Goal: Information Seeking & Learning: Learn about a topic

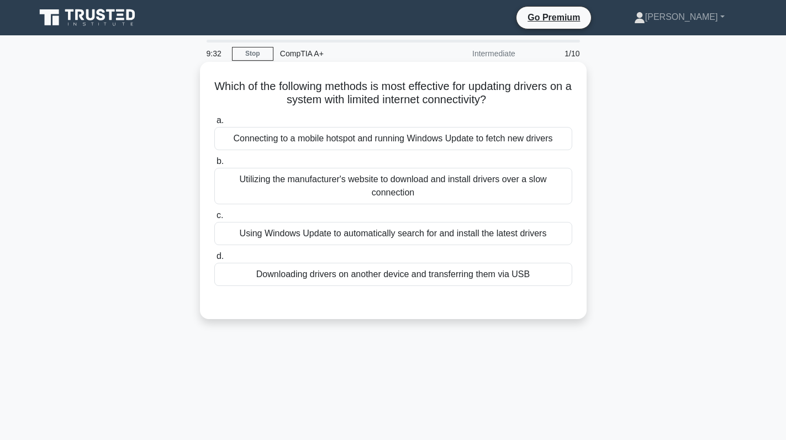
click at [392, 273] on div "Downloading drivers on another device and transferring them via USB" at bounding box center [393, 274] width 358 height 23
click at [214, 260] on input "d. Downloading drivers on another device and transferring them via USB" at bounding box center [214, 256] width 0 height 7
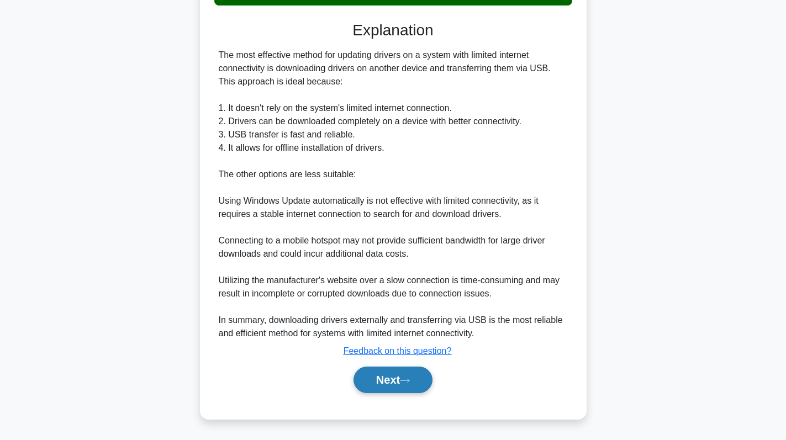
click at [378, 380] on button "Next" at bounding box center [392, 380] width 79 height 27
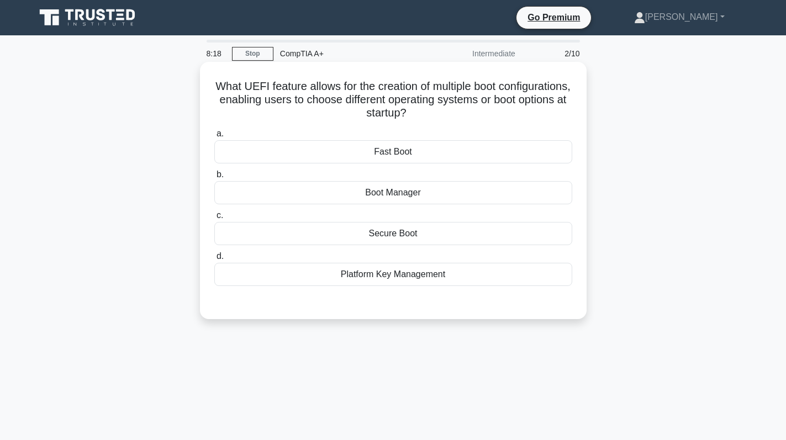
click at [438, 201] on div "Boot Manager" at bounding box center [393, 192] width 358 height 23
click at [214, 178] on input "b. Boot Manager" at bounding box center [214, 174] width 0 height 7
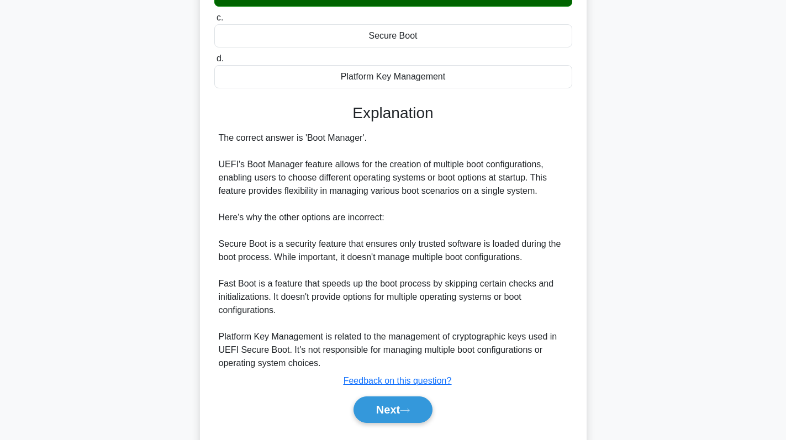
scroll to position [228, 0]
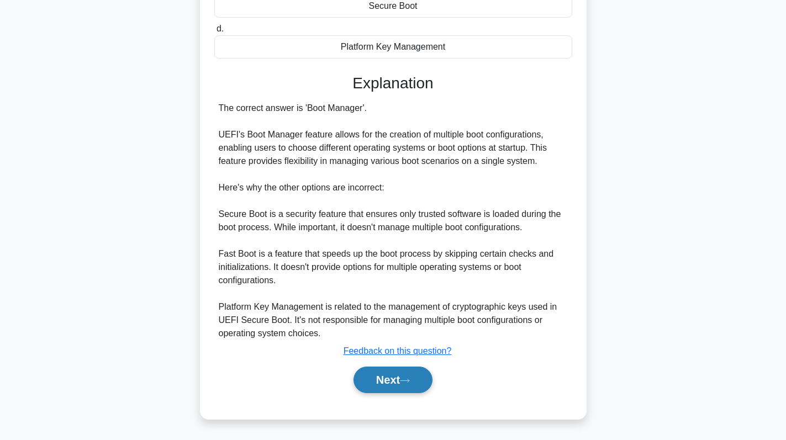
click at [386, 377] on button "Next" at bounding box center [392, 380] width 79 height 27
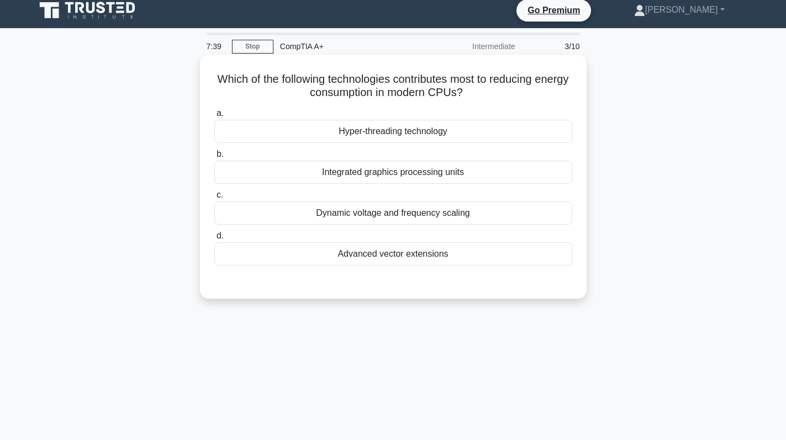
scroll to position [0, 0]
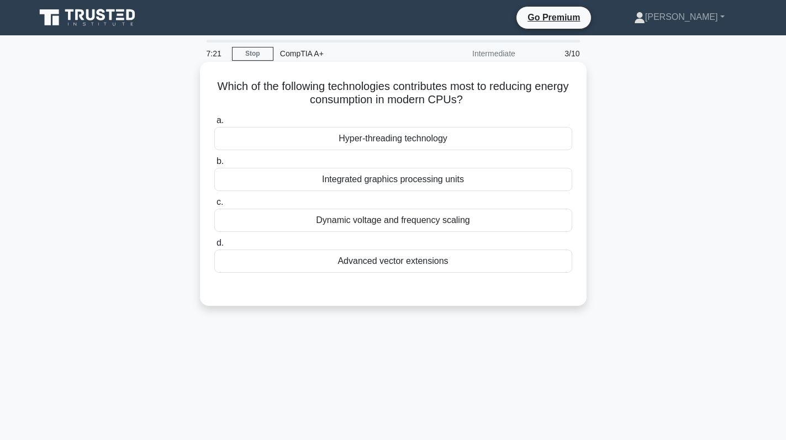
click at [420, 222] on div "Dynamic voltage and frequency scaling" at bounding box center [393, 220] width 358 height 23
click at [214, 206] on input "c. Dynamic voltage and frequency scaling" at bounding box center [214, 202] width 0 height 7
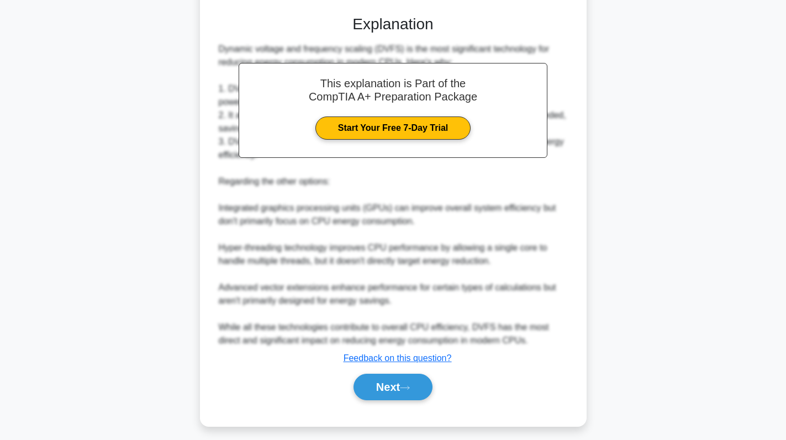
scroll to position [281, 0]
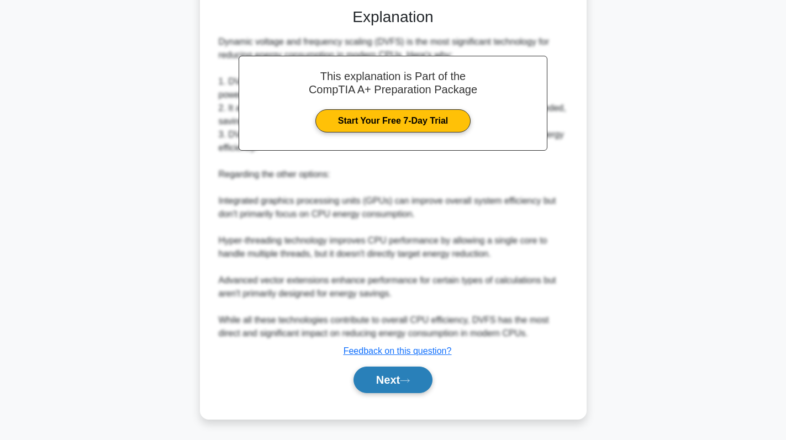
click at [386, 377] on button "Next" at bounding box center [392, 380] width 79 height 27
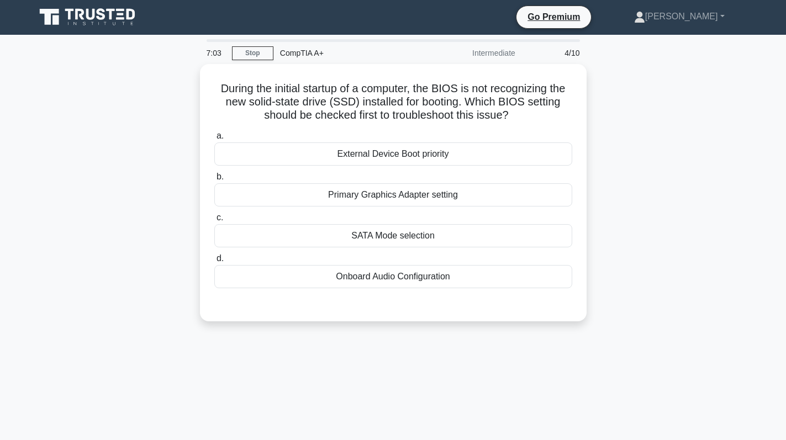
scroll to position [0, 0]
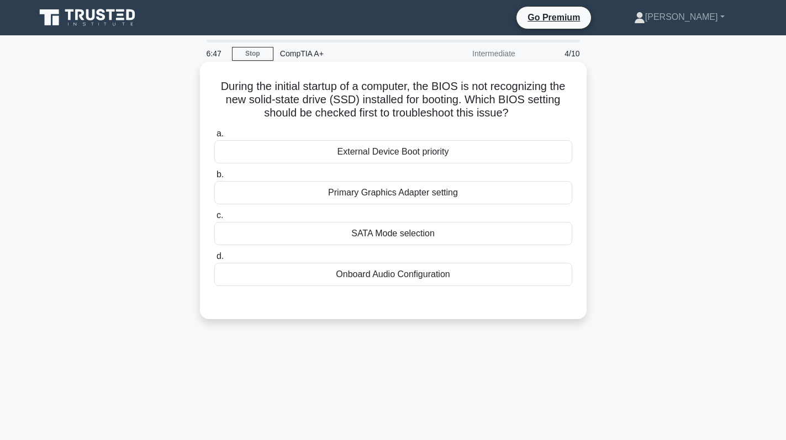
click at [465, 145] on div "External Device Boot priority" at bounding box center [393, 151] width 358 height 23
click at [214, 137] on input "a. External Device Boot priority" at bounding box center [214, 133] width 0 height 7
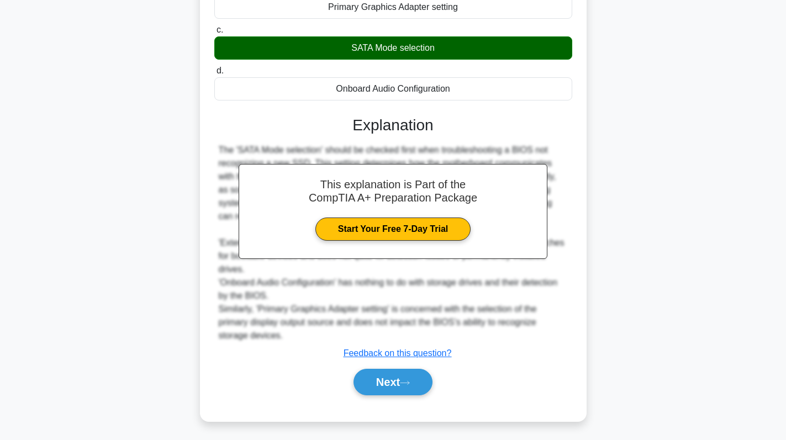
scroll to position [189, 0]
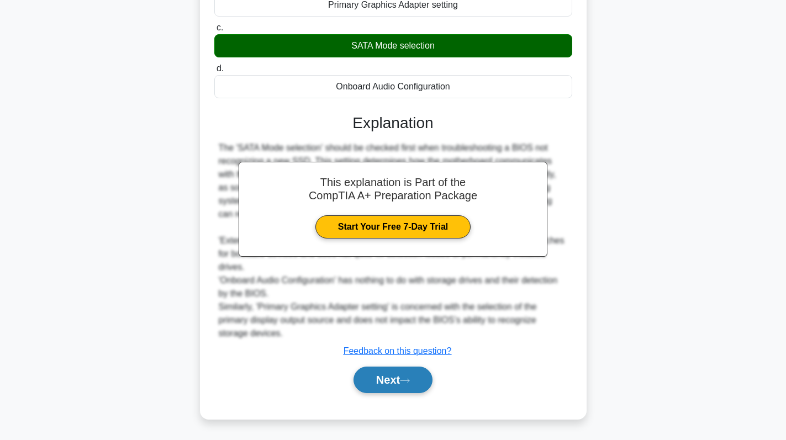
click at [392, 383] on button "Next" at bounding box center [392, 380] width 79 height 27
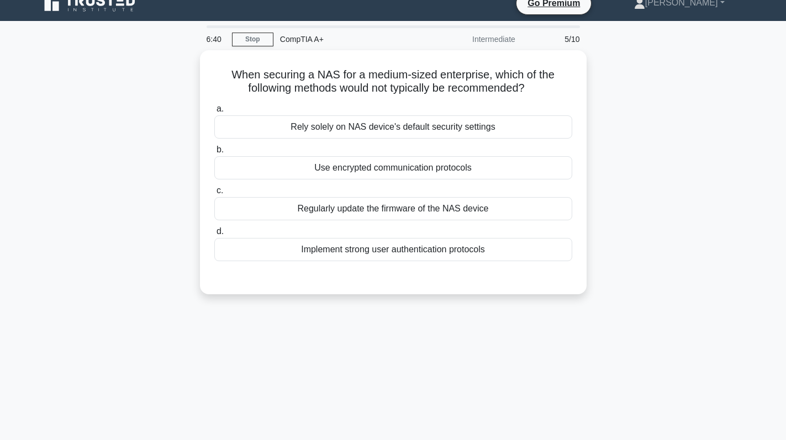
scroll to position [0, 0]
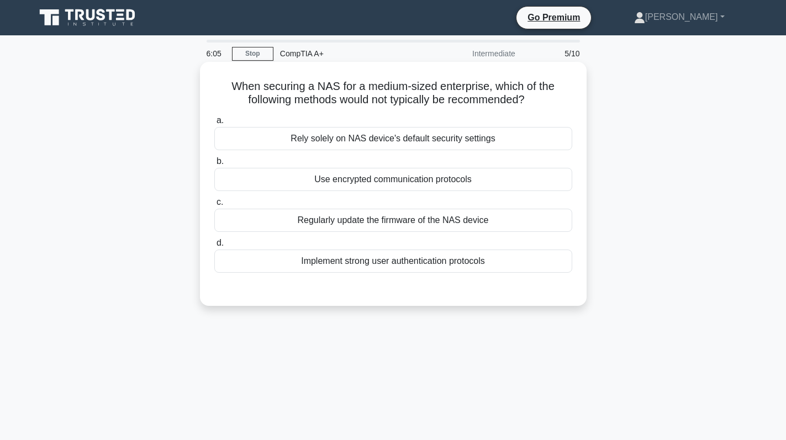
click at [484, 184] on div "Use encrypted communication protocols" at bounding box center [393, 179] width 358 height 23
click at [214, 165] on input "b. Use encrypted communication protocols" at bounding box center [214, 161] width 0 height 7
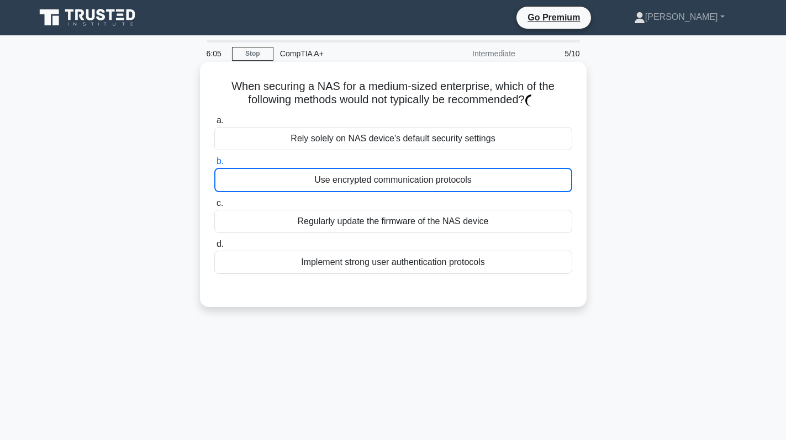
click at [484, 184] on div "Use encrypted communication protocols" at bounding box center [393, 180] width 358 height 24
click at [214, 165] on input "b. Use encrypted communication protocols" at bounding box center [214, 161] width 0 height 7
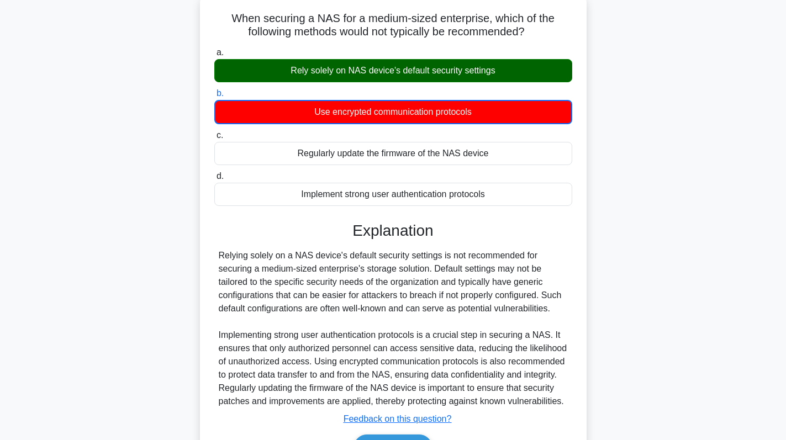
scroll to position [156, 0]
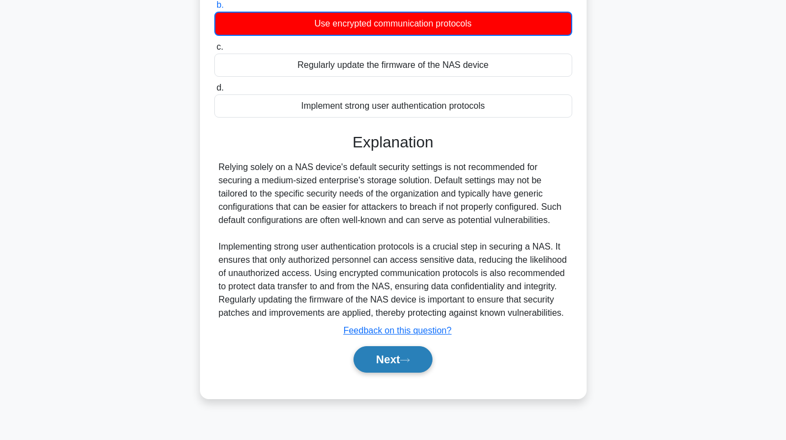
click at [403, 358] on button "Next" at bounding box center [392, 359] width 79 height 27
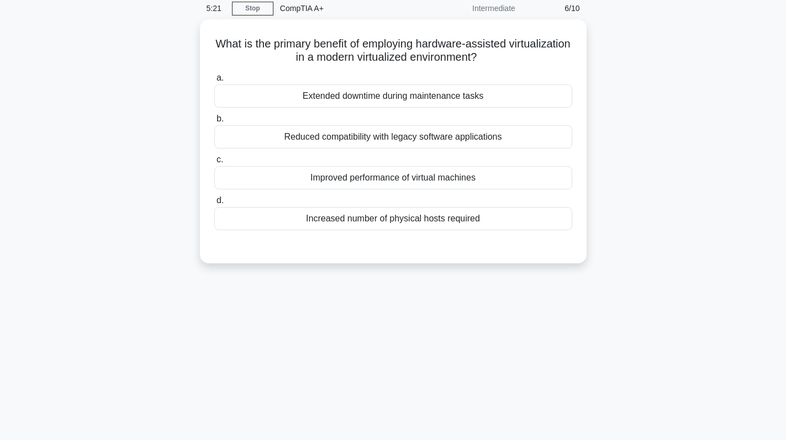
scroll to position [0, 0]
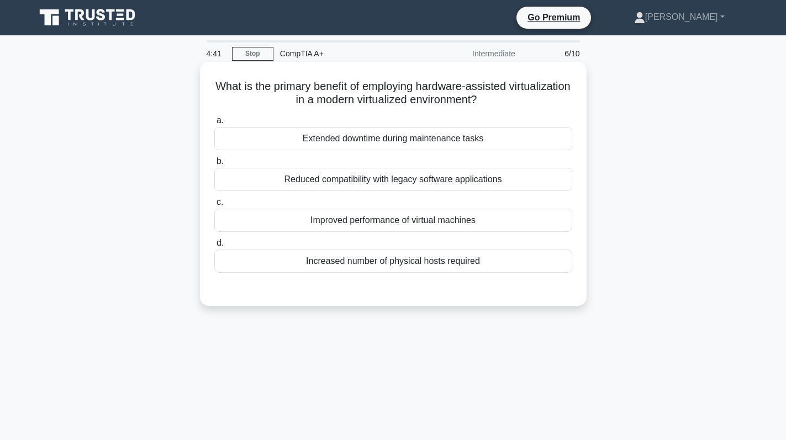
click at [425, 222] on div "Improved performance of virtual machines" at bounding box center [393, 220] width 358 height 23
click at [214, 206] on input "c. Improved performance of virtual machines" at bounding box center [214, 202] width 0 height 7
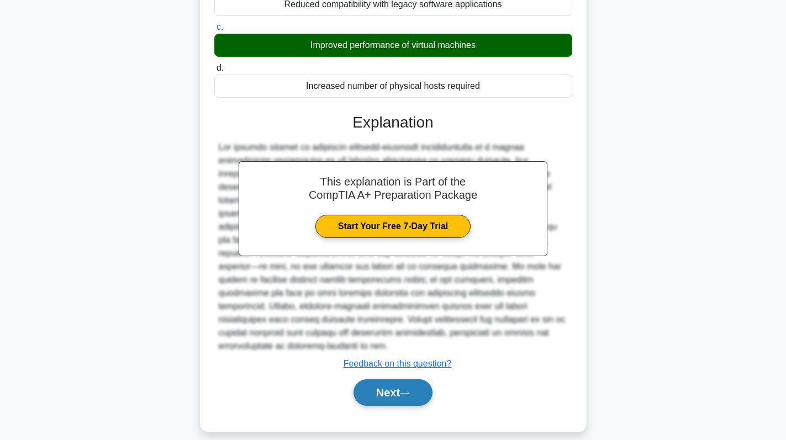
click at [378, 379] on button "Next" at bounding box center [392, 392] width 79 height 27
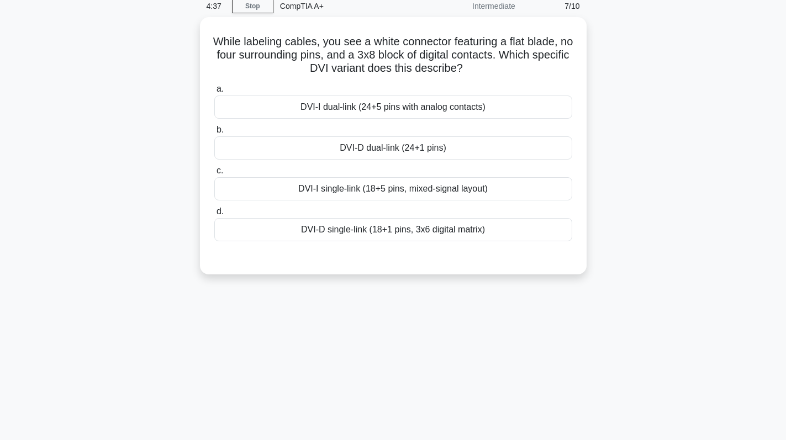
scroll to position [46, 0]
drag, startPoint x: 489, startPoint y: 76, endPoint x: 209, endPoint y: 33, distance: 283.9
click at [209, 33] on div "While labeling cables, you see a white connector featuring a flat blade, no fou…" at bounding box center [393, 144] width 378 height 248
copy h5 "While labeling cables, you see a white connector featuring a flat blade, no fou…"
click at [459, 105] on div "DVI-I dual-link (24+5 pins with analog contacts)" at bounding box center [393, 105] width 358 height 23
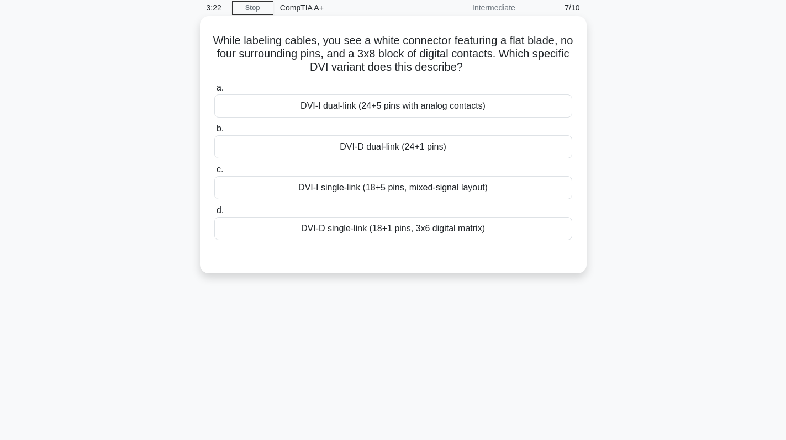
click at [214, 92] on input "a. DVI-I dual-link (24+5 pins with analog contacts)" at bounding box center [214, 87] width 0 height 7
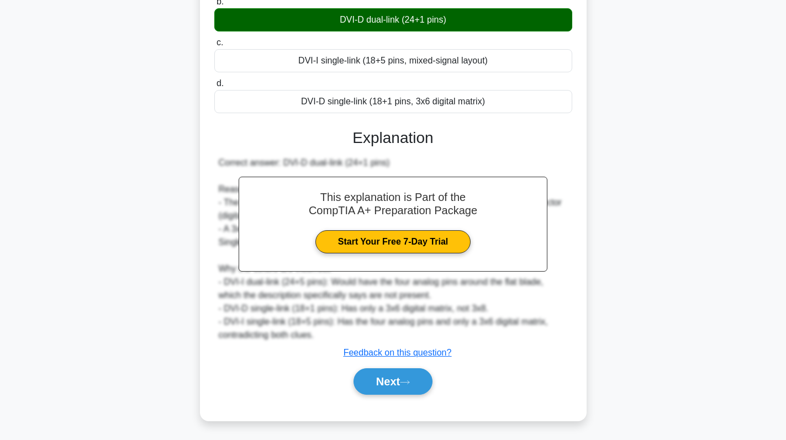
scroll to position [176, 0]
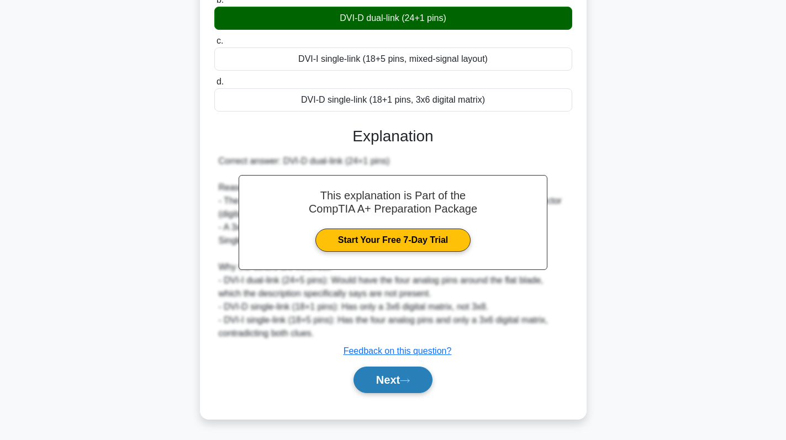
click at [410, 378] on icon at bounding box center [405, 381] width 10 height 6
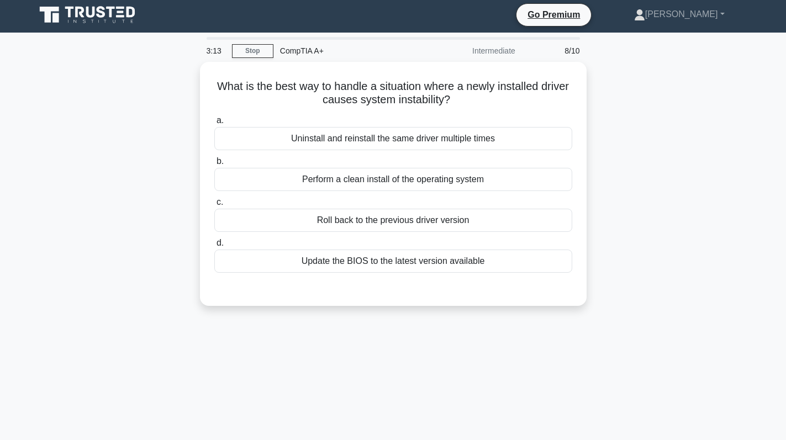
scroll to position [0, 0]
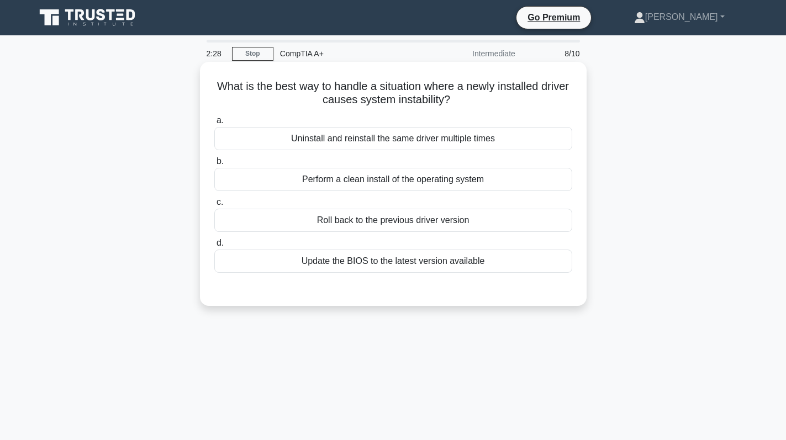
click at [517, 219] on div "Roll back to the previous driver version" at bounding box center [393, 220] width 358 height 23
click at [214, 206] on input "c. Roll back to the previous driver version" at bounding box center [214, 202] width 0 height 7
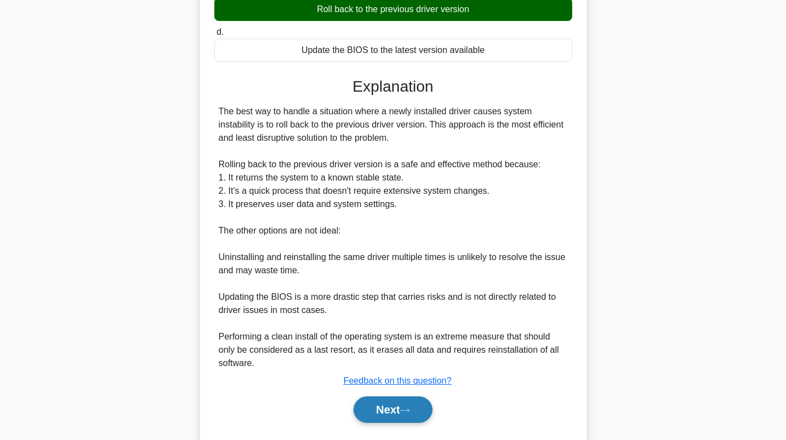
scroll to position [241, 0]
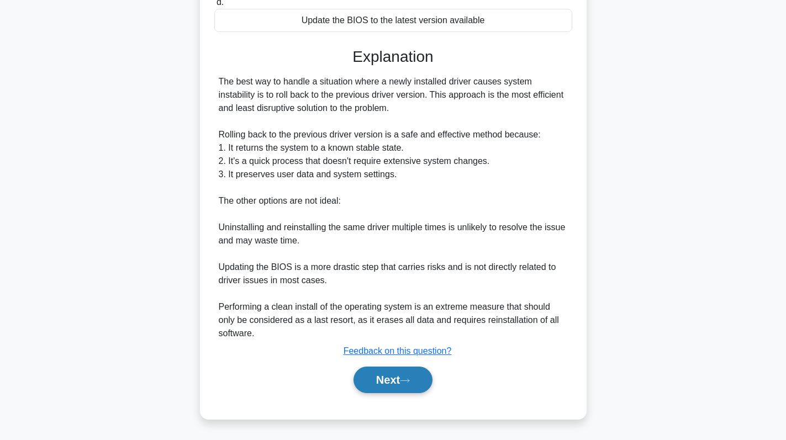
click at [406, 379] on icon at bounding box center [405, 381] width 10 height 6
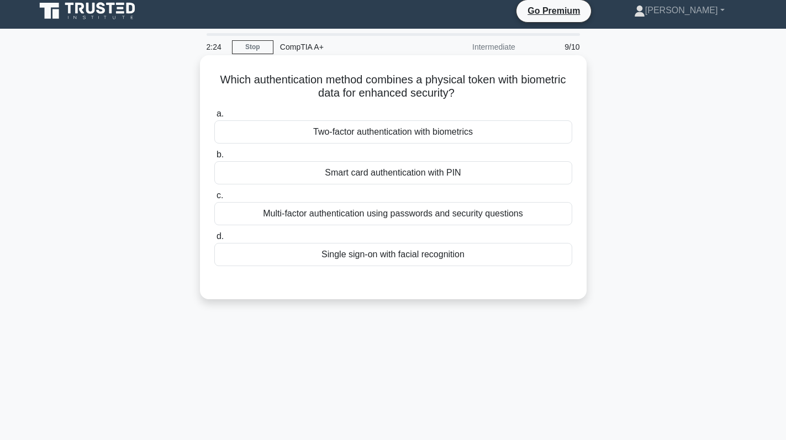
scroll to position [0, 0]
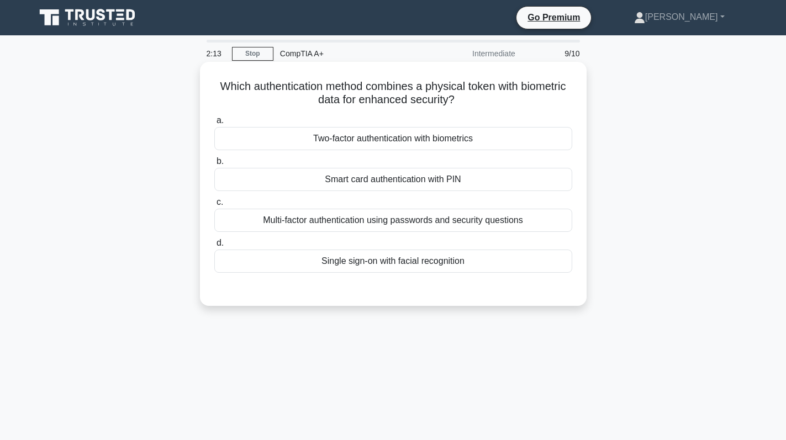
click at [457, 133] on div "Two-factor authentication with biometrics" at bounding box center [393, 138] width 358 height 23
click at [214, 124] on input "a. Two-factor authentication with biometrics" at bounding box center [214, 120] width 0 height 7
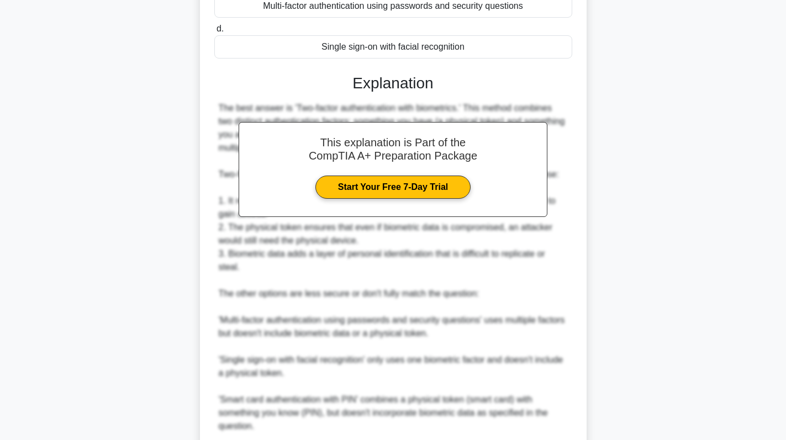
scroll to position [276, 0]
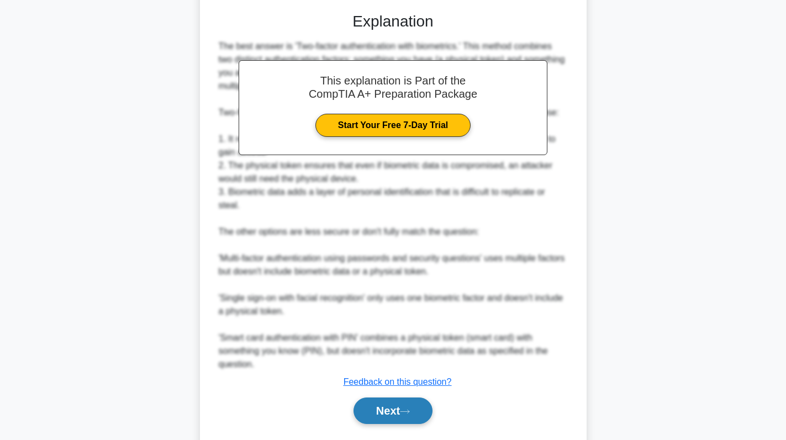
click at [400, 404] on button "Next" at bounding box center [392, 411] width 79 height 27
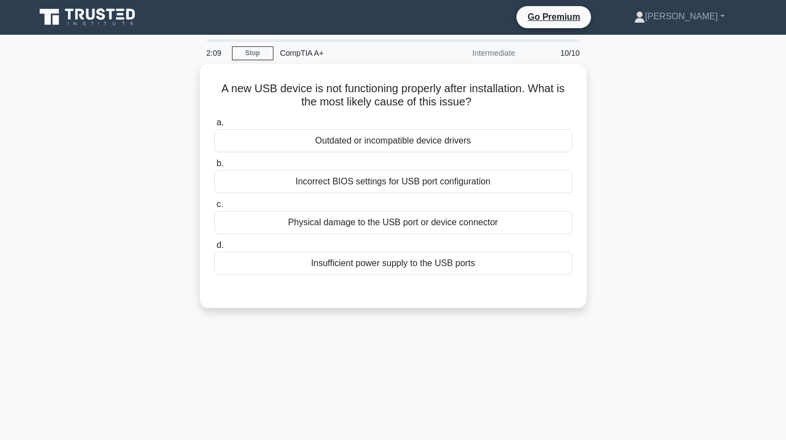
scroll to position [0, 0]
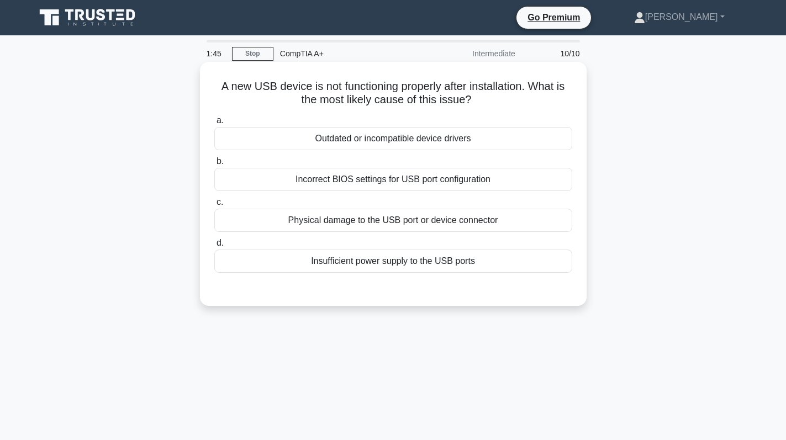
click at [506, 141] on div "Outdated or incompatible device drivers" at bounding box center [393, 138] width 358 height 23
click at [214, 124] on input "a. Outdated or incompatible device drivers" at bounding box center [214, 120] width 0 height 7
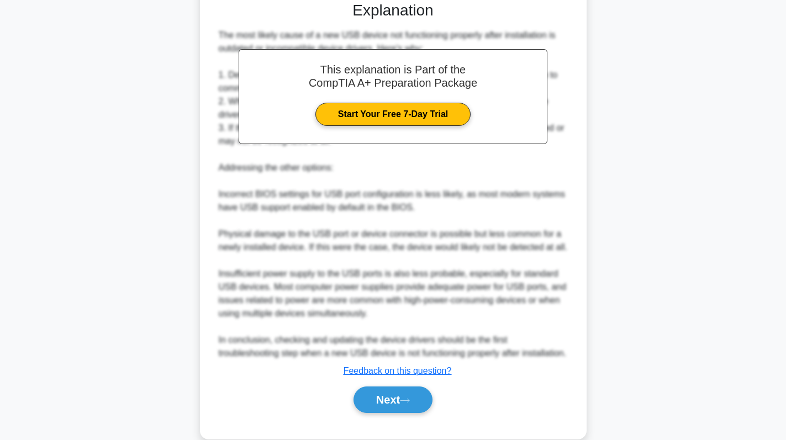
scroll to position [308, 0]
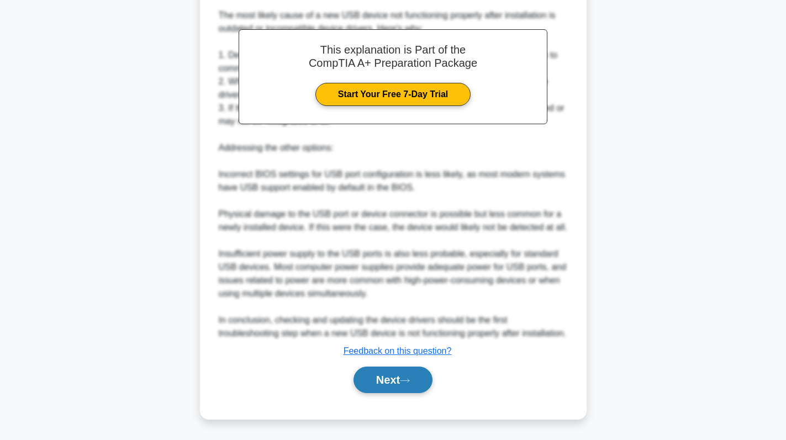
click at [403, 377] on button "Next" at bounding box center [392, 380] width 79 height 27
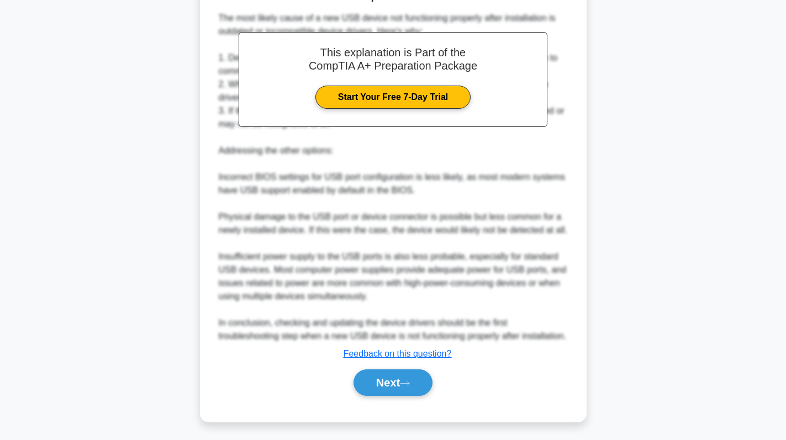
scroll to position [248, 0]
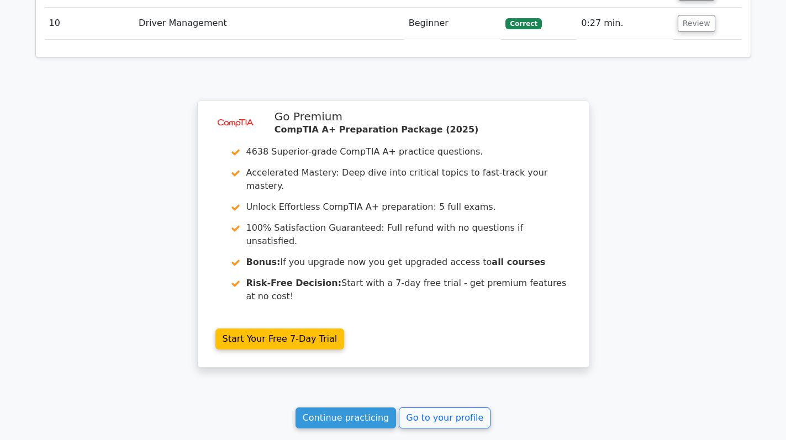
scroll to position [1900, 0]
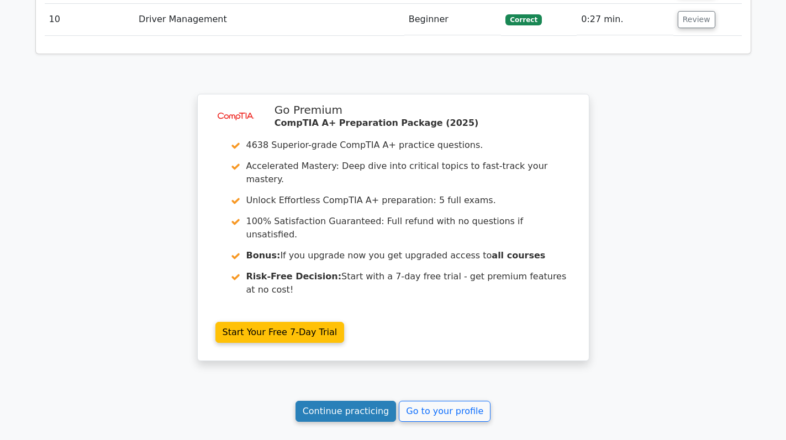
click at [324, 401] on link "Continue practicing" at bounding box center [345, 411] width 101 height 21
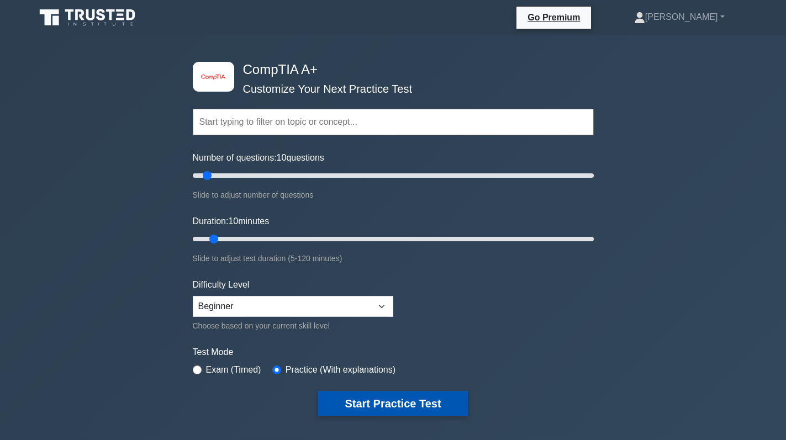
click at [368, 399] on button "Start Practice Test" at bounding box center [392, 403] width 149 height 25
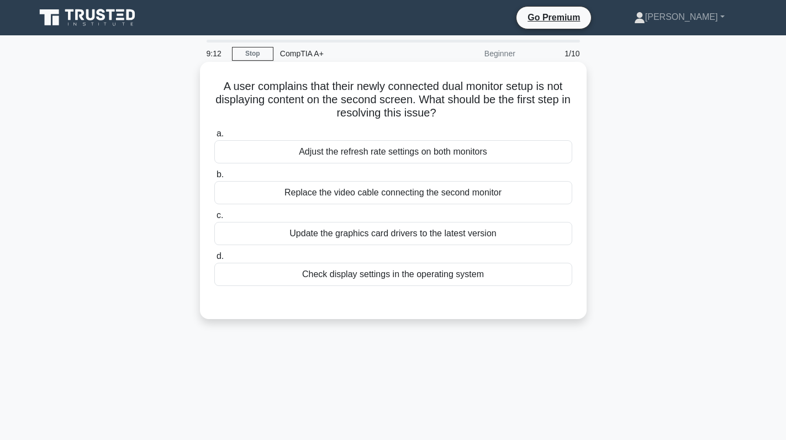
click at [499, 283] on div "Check display settings in the operating system" at bounding box center [393, 274] width 358 height 23
click at [214, 260] on input "d. Check display settings in the operating system" at bounding box center [214, 256] width 0 height 7
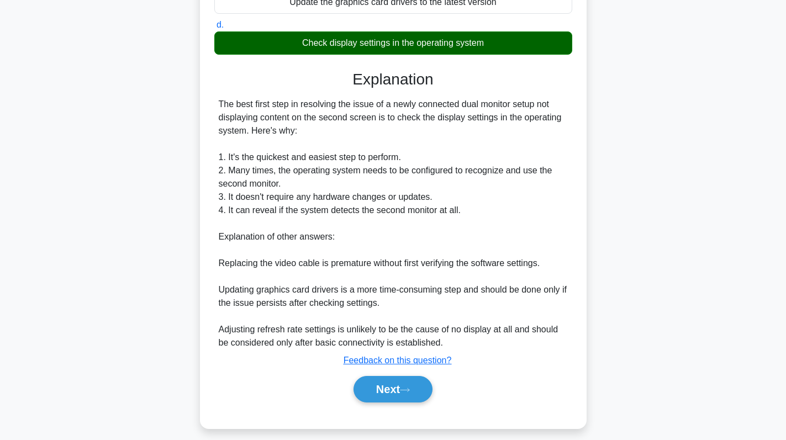
scroll to position [241, 0]
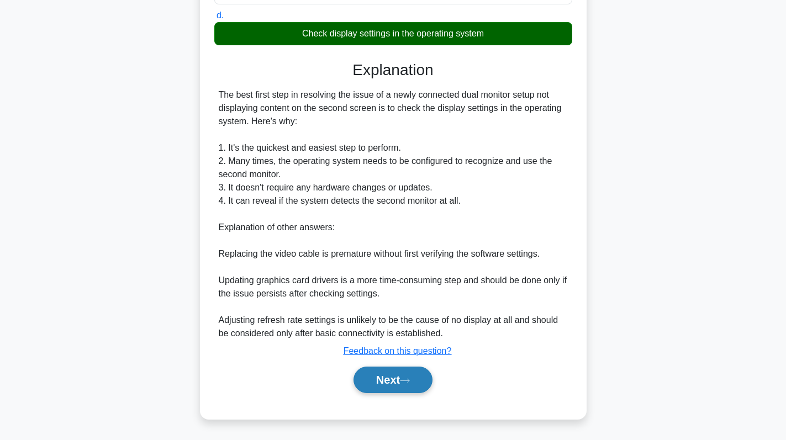
click at [406, 380] on icon at bounding box center [405, 381] width 10 height 6
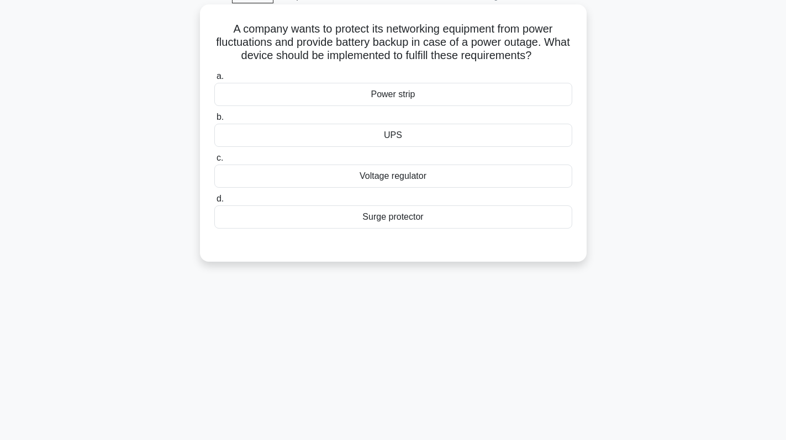
scroll to position [0, 0]
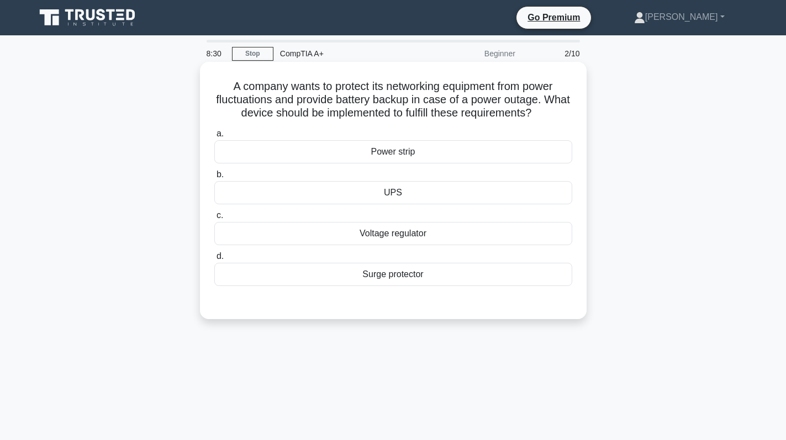
click at [435, 196] on div "UPS" at bounding box center [393, 192] width 358 height 23
click at [214, 178] on input "b. UPS" at bounding box center [214, 174] width 0 height 7
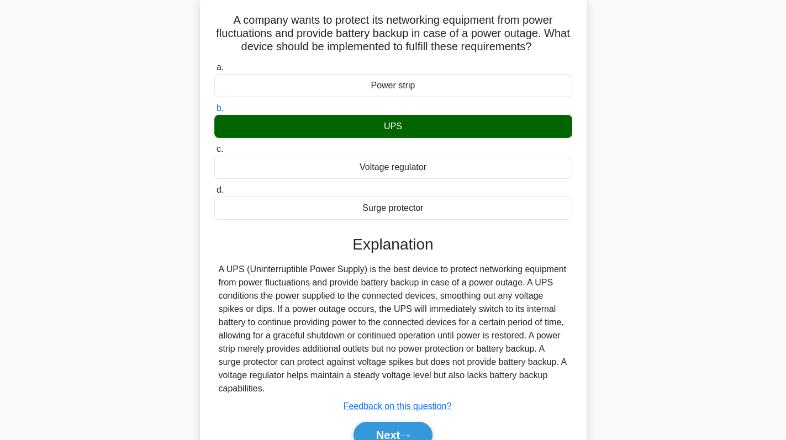
scroll to position [156, 0]
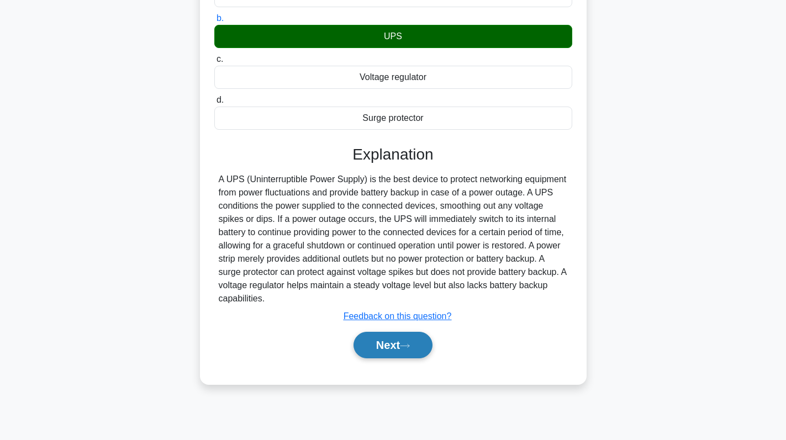
click at [403, 342] on button "Next" at bounding box center [392, 345] width 79 height 27
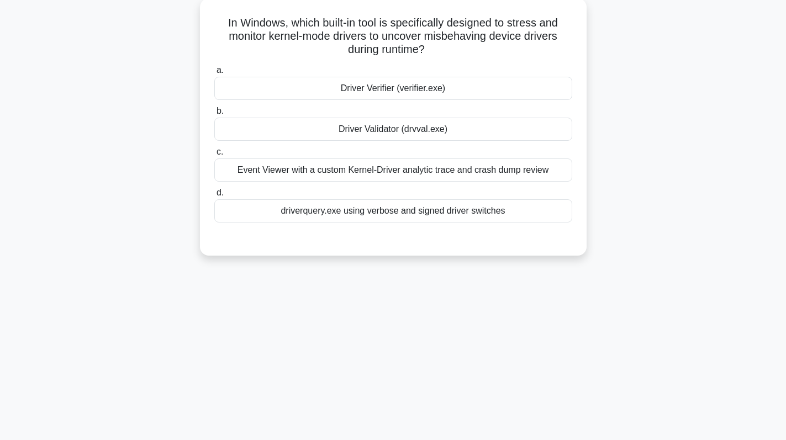
scroll to position [0, 0]
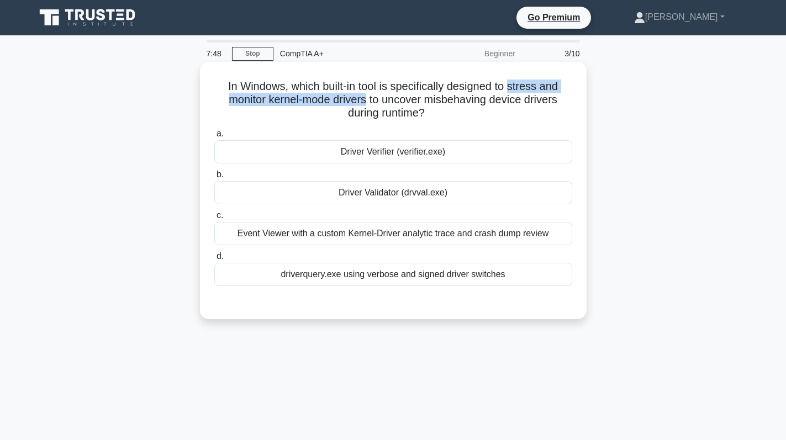
drag, startPoint x: 514, startPoint y: 86, endPoint x: 366, endPoint y: 102, distance: 148.3
click at [366, 102] on h5 "In Windows, which built-in tool is specifically designed to stress and monitor …" at bounding box center [393, 100] width 360 height 41
copy h5 "stress and monitor kernel-mode drivers"
click at [435, 154] on div "Driver Verifier (verifier.exe)" at bounding box center [393, 151] width 358 height 23
click at [214, 137] on input "a. Driver Verifier (verifier.exe)" at bounding box center [214, 133] width 0 height 7
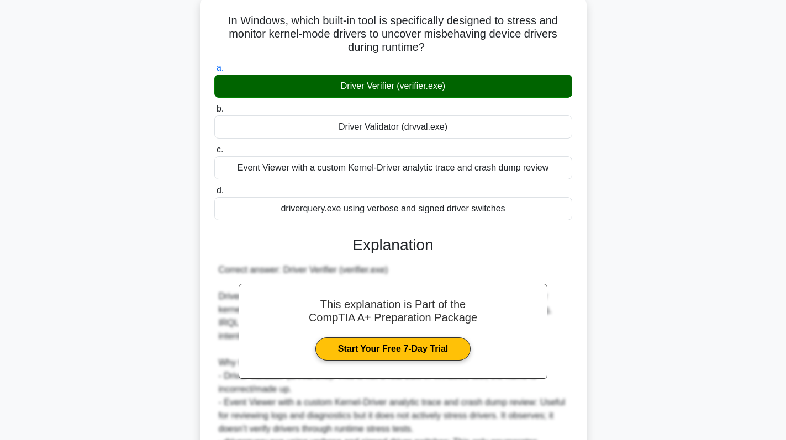
scroll to position [188, 0]
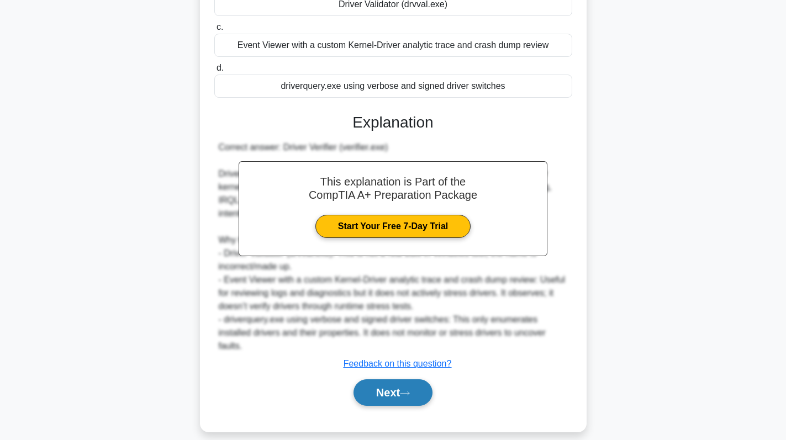
click at [374, 379] on button "Next" at bounding box center [392, 392] width 79 height 27
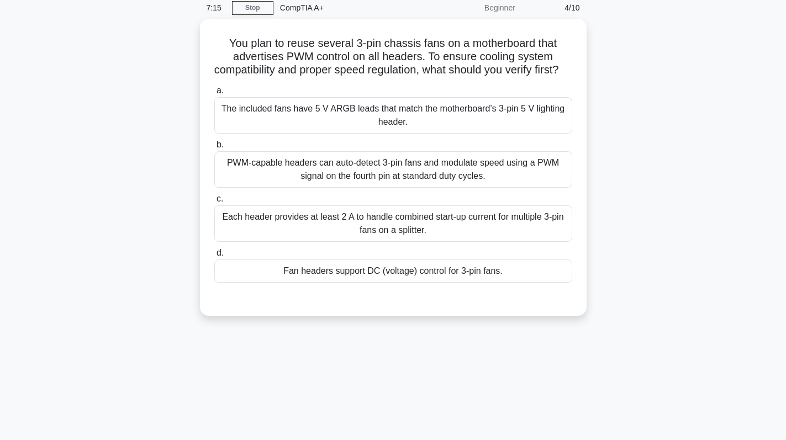
scroll to position [0, 0]
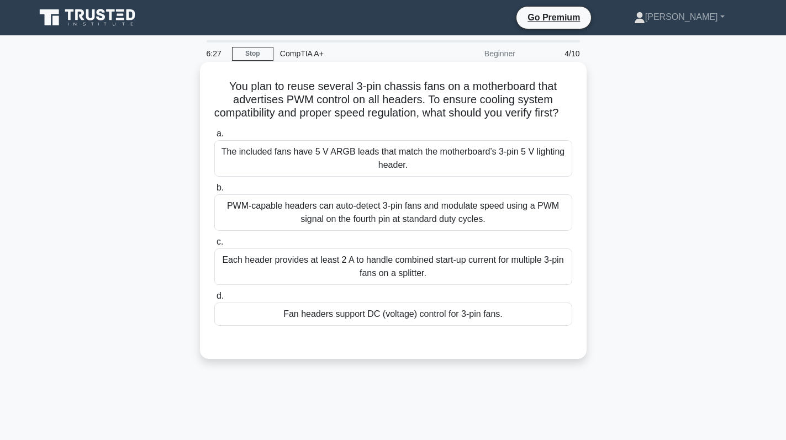
click at [475, 225] on div "PWM-capable headers can auto-detect 3-pin fans and modulate speed using a PWM s…" at bounding box center [393, 212] width 358 height 36
click at [214, 192] on input "b. PWM-capable headers can auto-detect 3-pin fans and modulate speed using a PW…" at bounding box center [214, 187] width 0 height 7
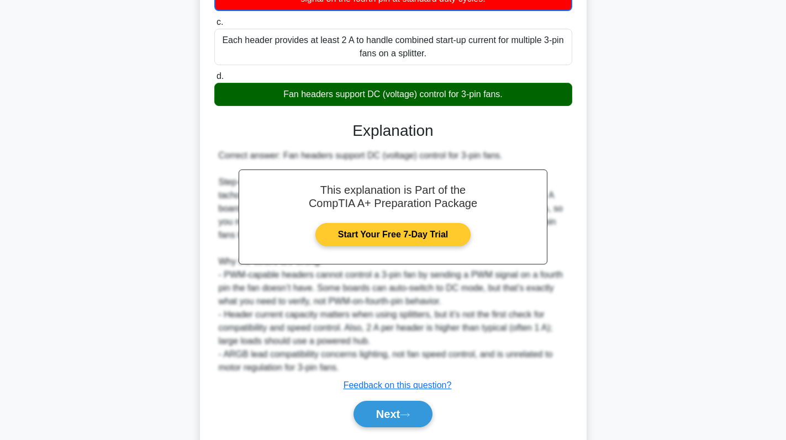
scroll to position [269, 0]
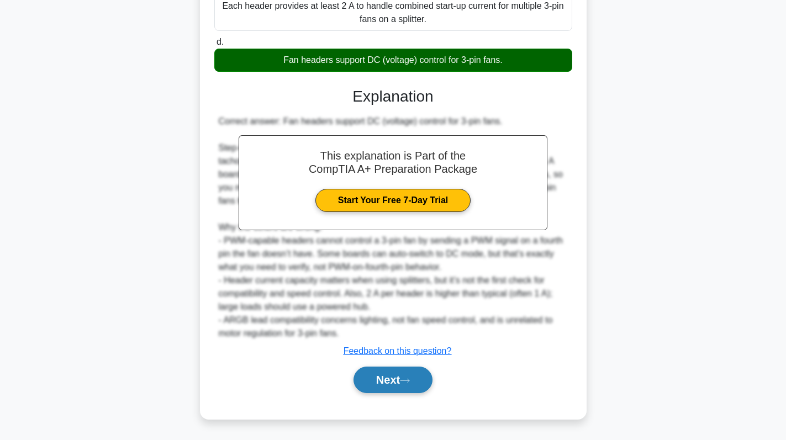
click at [399, 371] on button "Next" at bounding box center [392, 380] width 79 height 27
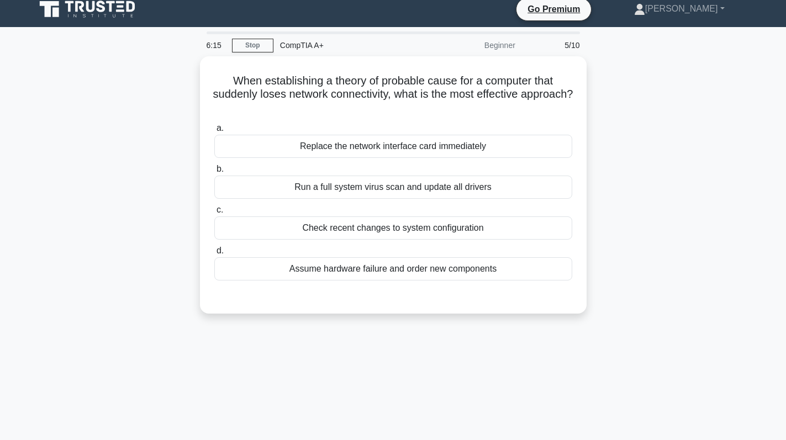
scroll to position [0, 0]
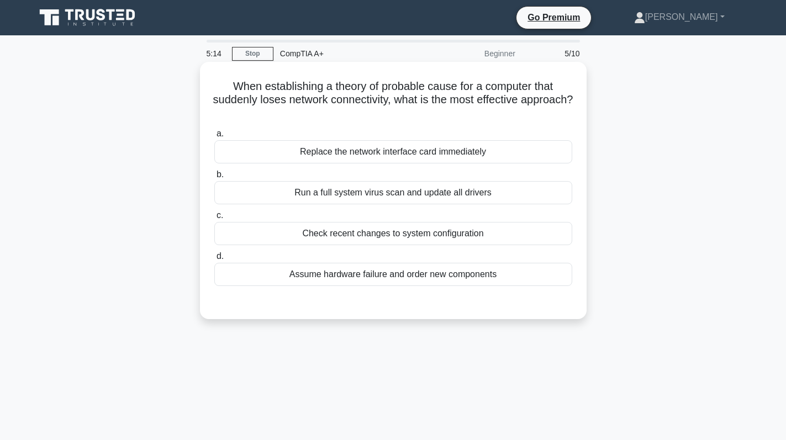
click at [486, 231] on div "Check recent changes to system configuration" at bounding box center [393, 233] width 358 height 23
click at [214, 219] on input "c. Check recent changes to system configuration" at bounding box center [214, 215] width 0 height 7
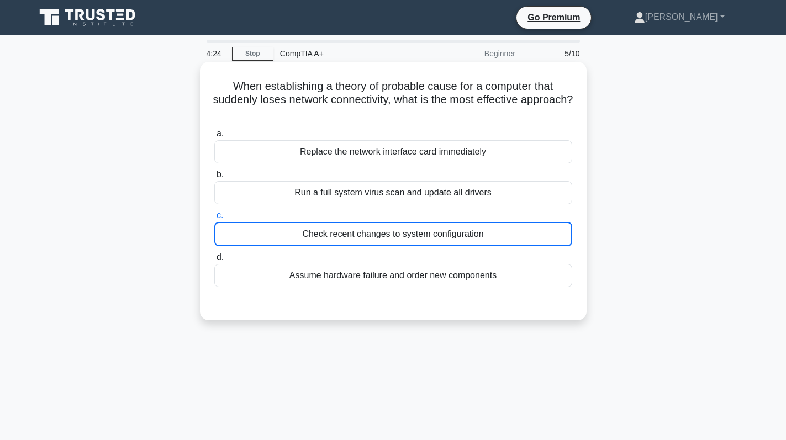
click at [421, 231] on div "Check recent changes to system configuration" at bounding box center [393, 234] width 358 height 24
click at [214, 219] on input "c. Check recent changes to system configuration" at bounding box center [214, 215] width 0 height 7
click at [453, 184] on div "Run a full system virus scan and update all drivers" at bounding box center [393, 192] width 358 height 23
click at [214, 178] on input "b. Run a full system virus scan and update all drivers" at bounding box center [214, 174] width 0 height 7
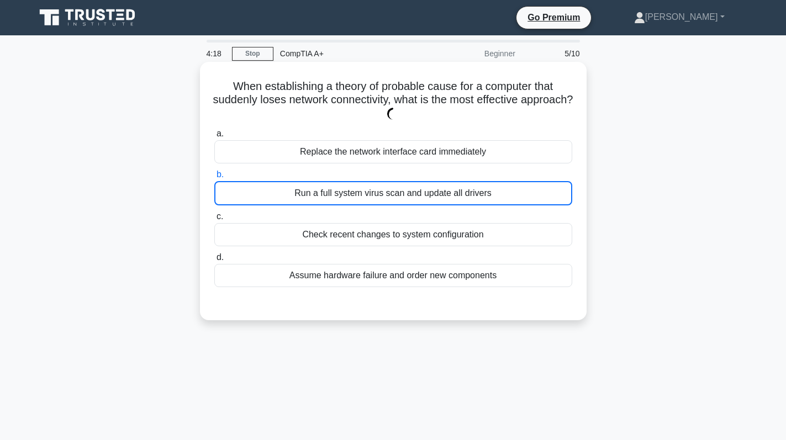
click at [456, 204] on div "Run a full system virus scan and update all drivers" at bounding box center [393, 193] width 358 height 24
click at [214, 178] on input "b. Run a full system virus scan and update all drivers" at bounding box center [214, 174] width 0 height 7
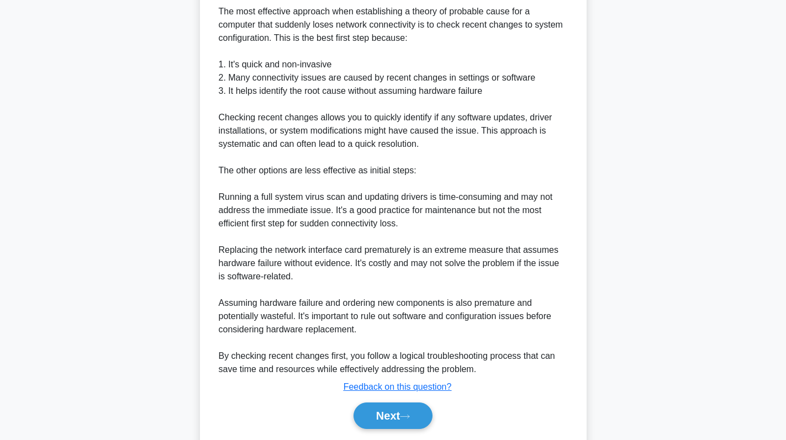
scroll to position [362, 0]
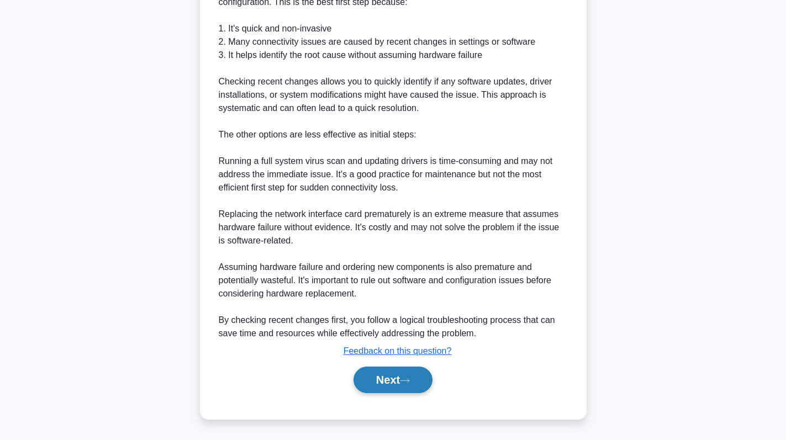
click at [400, 375] on button "Next" at bounding box center [392, 380] width 79 height 27
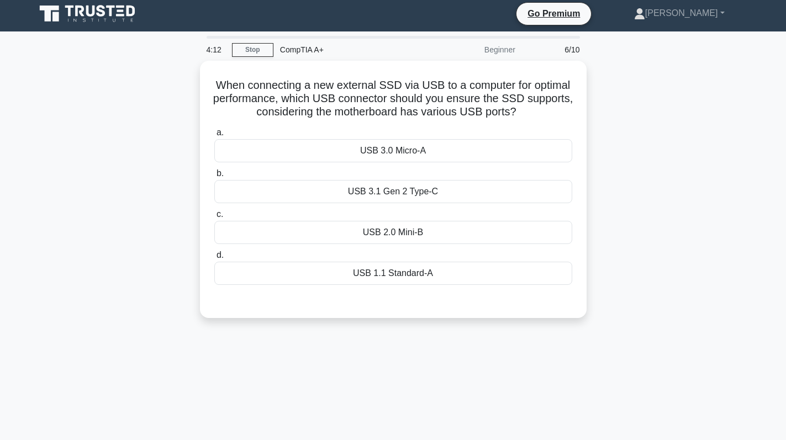
scroll to position [0, 0]
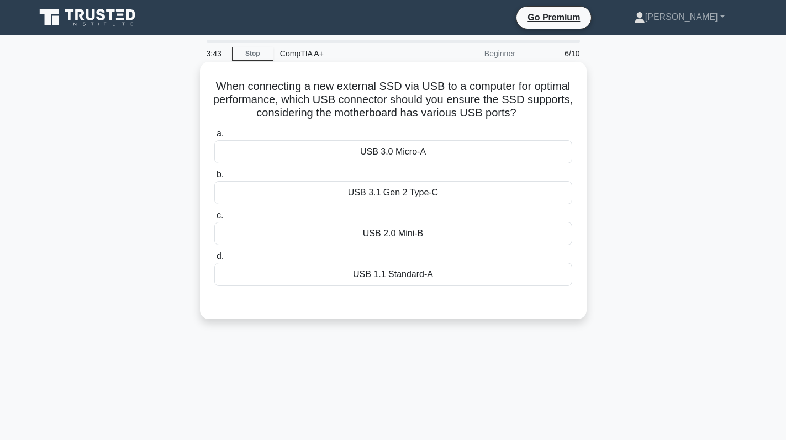
click at [515, 149] on div "USB 3.0 Micro-A" at bounding box center [393, 151] width 358 height 23
click at [214, 137] on input "a. USB 3.0 Micro-A" at bounding box center [214, 133] width 0 height 7
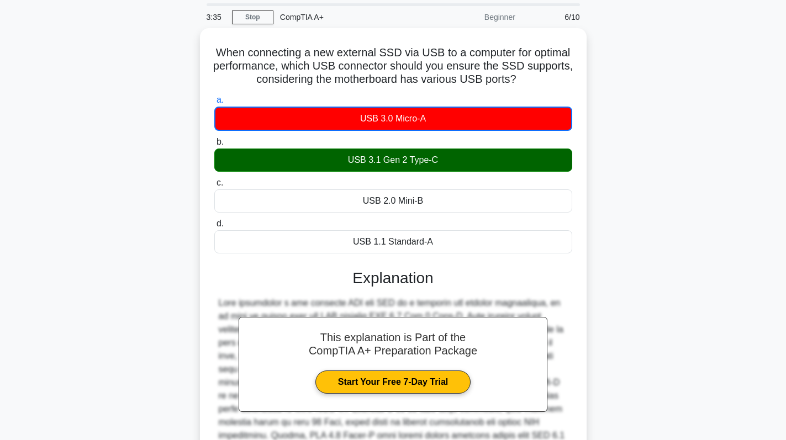
scroll to position [163, 0]
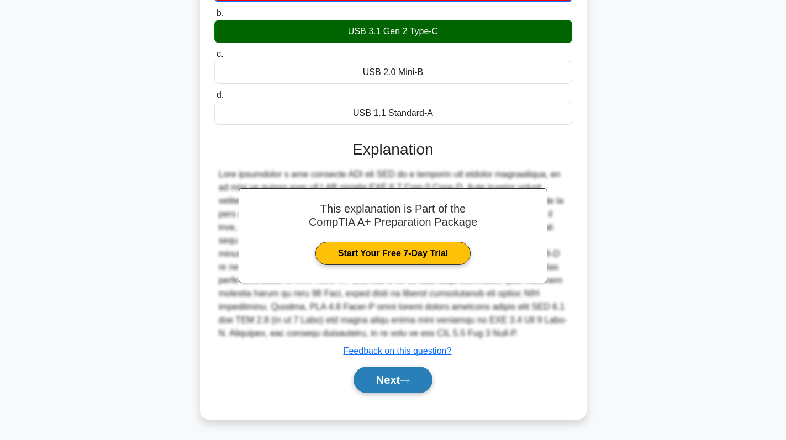
click at [395, 379] on button "Next" at bounding box center [392, 380] width 79 height 27
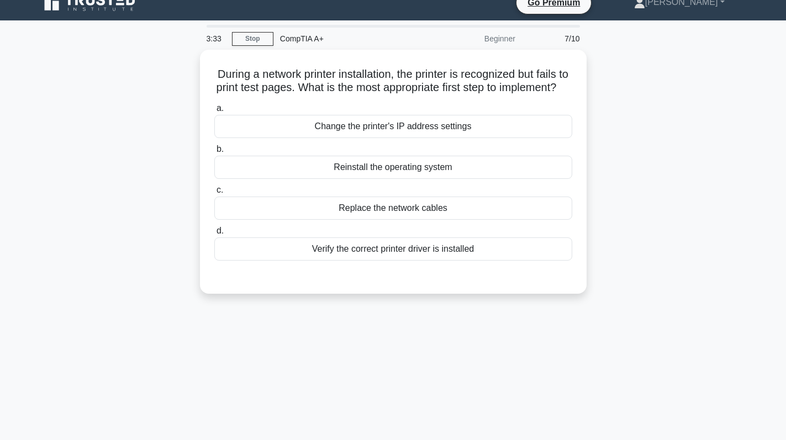
scroll to position [0, 0]
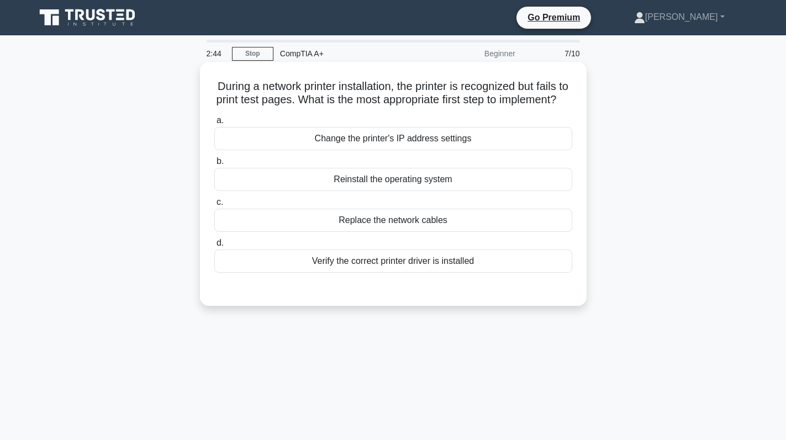
click at [422, 273] on div "Verify the correct printer driver is installed" at bounding box center [393, 261] width 358 height 23
click at [214, 247] on input "d. Verify the correct printer driver is installed" at bounding box center [214, 243] width 0 height 7
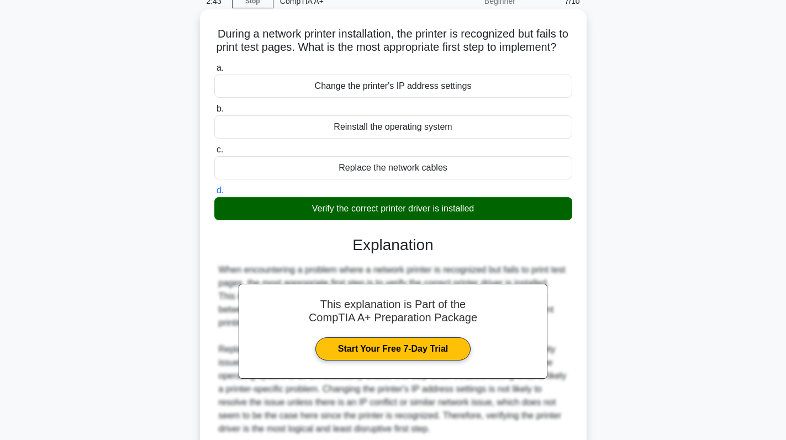
scroll to position [162, 0]
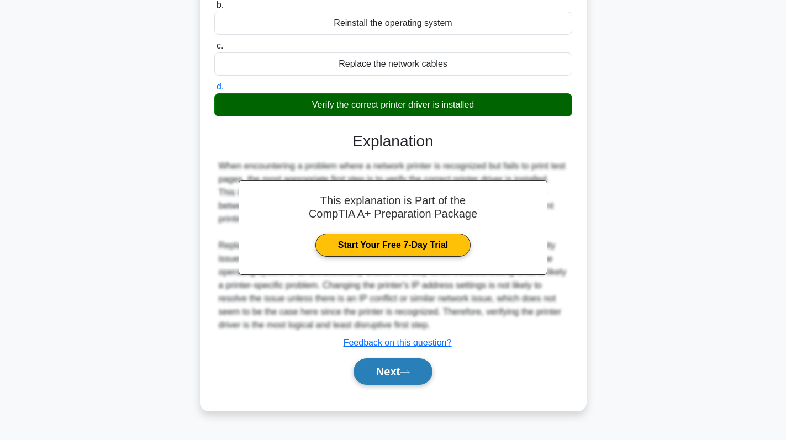
click at [383, 375] on button "Next" at bounding box center [392, 371] width 79 height 27
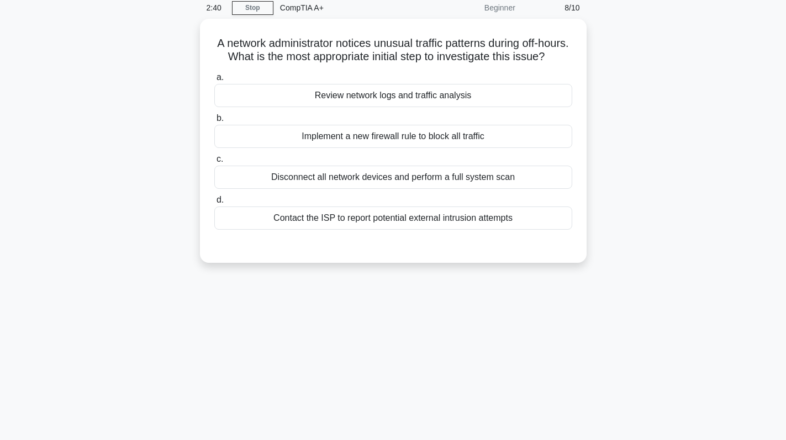
scroll to position [0, 0]
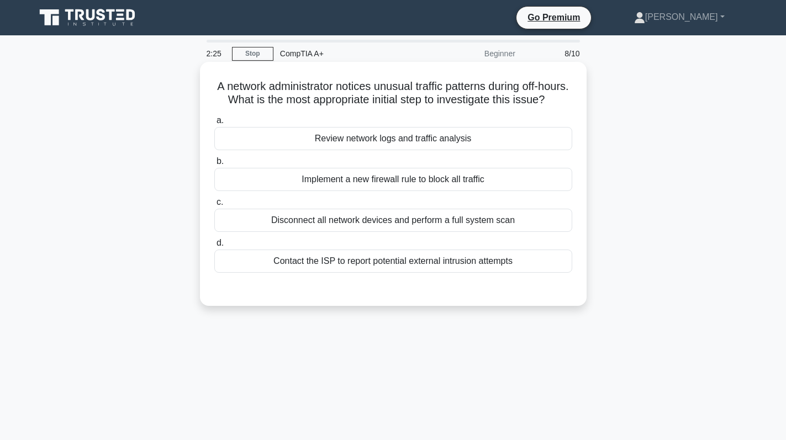
click at [489, 150] on div "Review network logs and traffic analysis" at bounding box center [393, 138] width 358 height 23
click at [214, 124] on input "a. Review network logs and traffic analysis" at bounding box center [214, 120] width 0 height 7
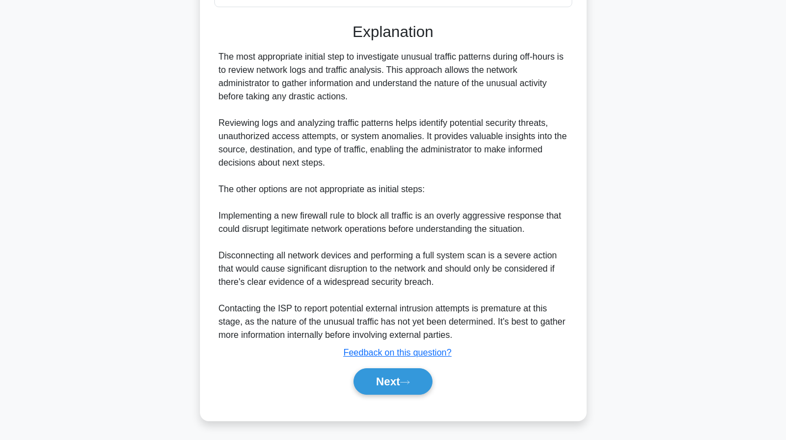
scroll to position [276, 0]
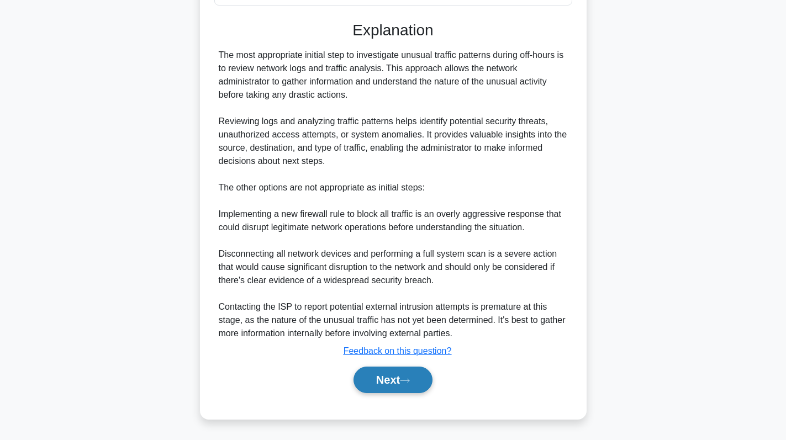
click at [403, 382] on button "Next" at bounding box center [392, 380] width 79 height 27
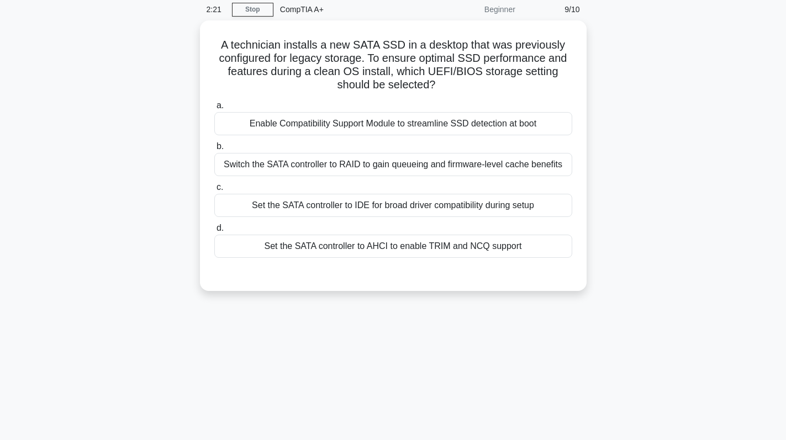
scroll to position [0, 0]
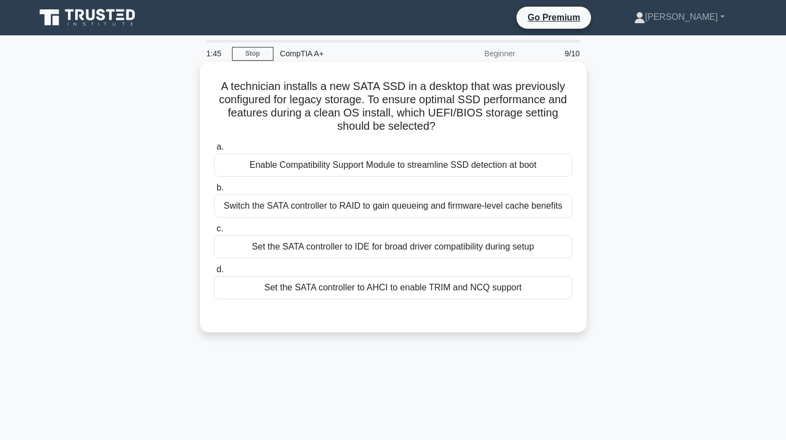
click at [462, 290] on div "Set the SATA controller to AHCI to enable TRIM and NCQ support" at bounding box center [393, 287] width 358 height 23
click at [214, 273] on input "d. Set the SATA controller to AHCI to enable TRIM and NCQ support" at bounding box center [214, 269] width 0 height 7
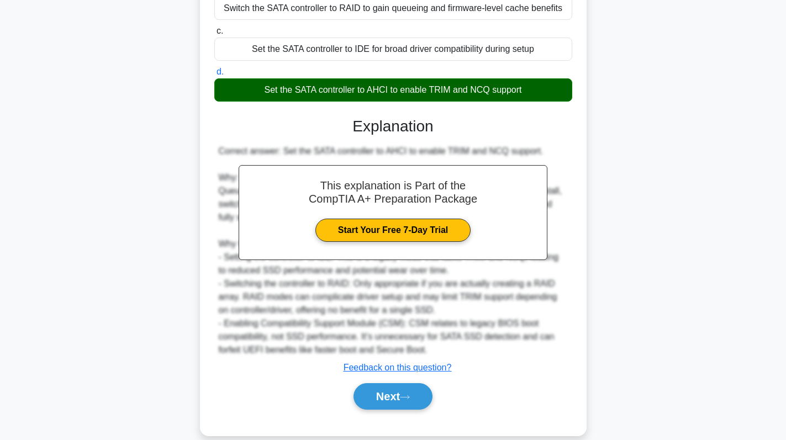
scroll to position [215, 0]
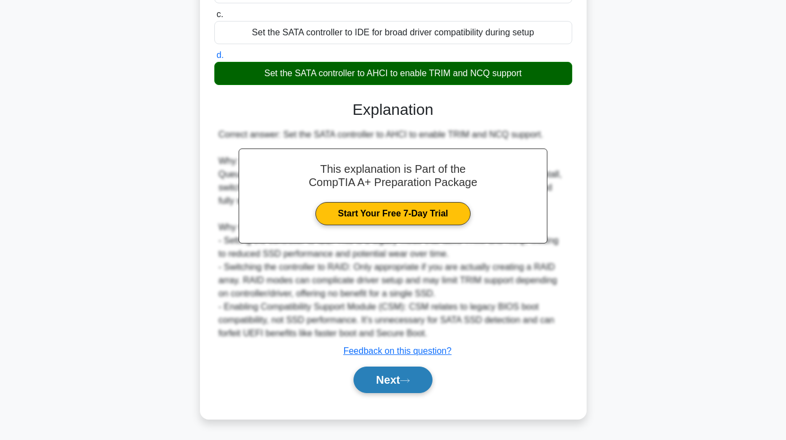
click at [382, 386] on button "Next" at bounding box center [392, 380] width 79 height 27
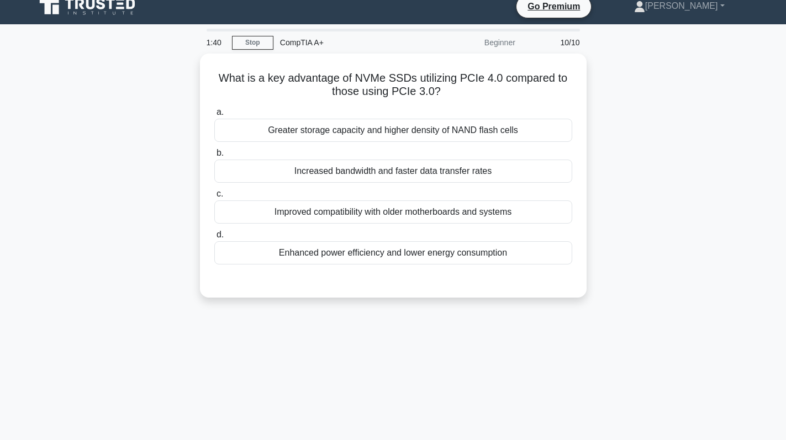
scroll to position [0, 0]
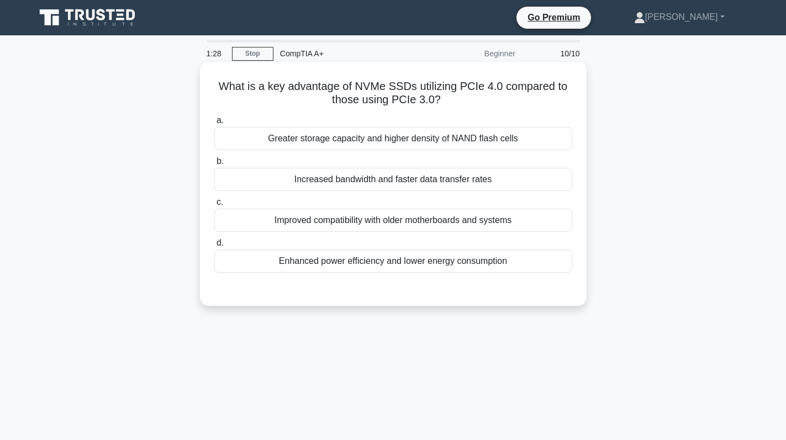
click at [456, 182] on div "Increased bandwidth and faster data transfer rates" at bounding box center [393, 179] width 358 height 23
click at [214, 165] on input "b. Increased bandwidth and faster data transfer rates" at bounding box center [214, 161] width 0 height 7
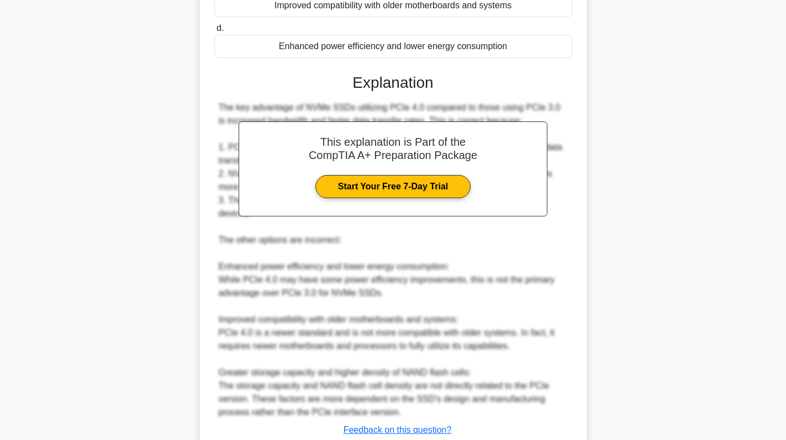
scroll to position [294, 0]
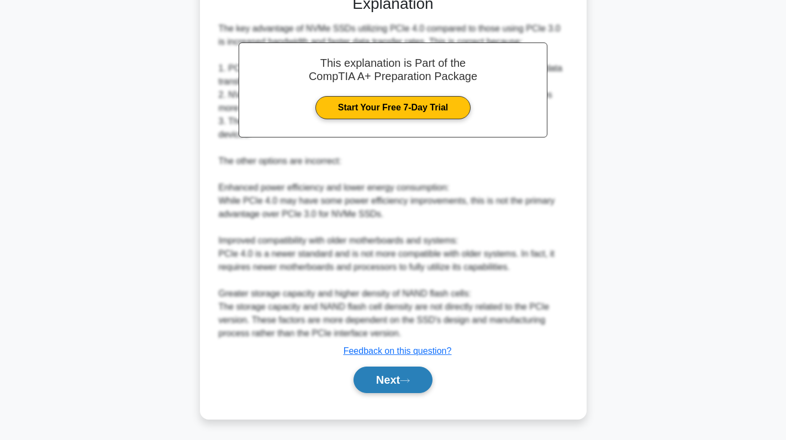
click at [391, 381] on button "Next" at bounding box center [392, 380] width 79 height 27
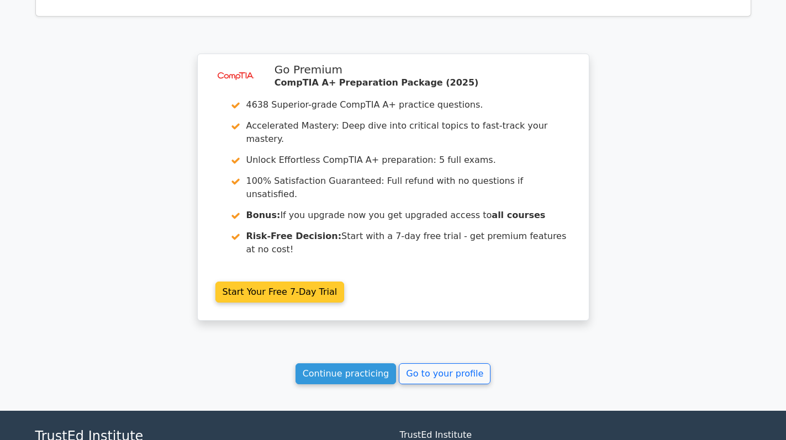
scroll to position [1897, 0]
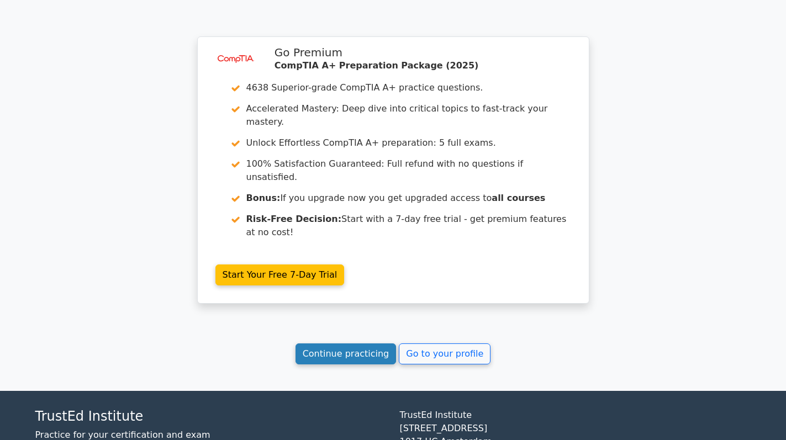
click at [323, 343] on link "Continue practicing" at bounding box center [345, 353] width 101 height 21
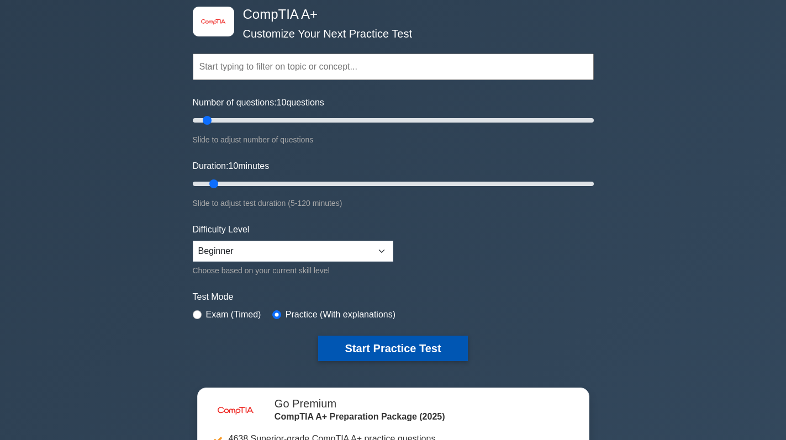
click at [401, 342] on button "Start Practice Test" at bounding box center [392, 348] width 149 height 25
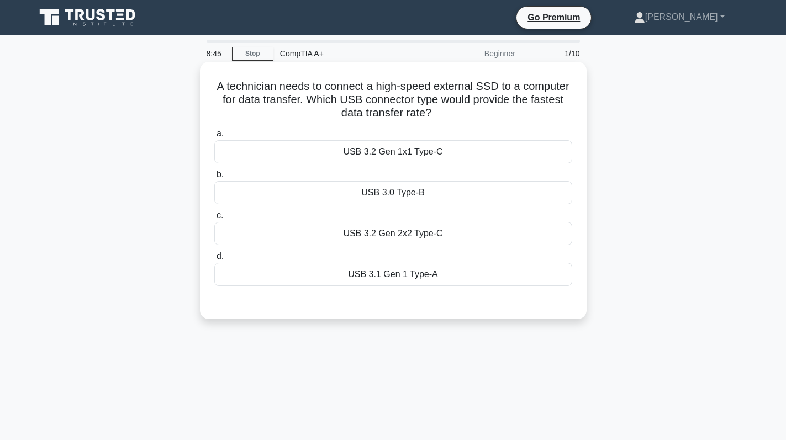
click at [472, 230] on div "USB 3.2 Gen 2x2 Type-C" at bounding box center [393, 233] width 358 height 23
click at [214, 219] on input "c. USB 3.2 Gen 2x2 Type-C" at bounding box center [214, 215] width 0 height 7
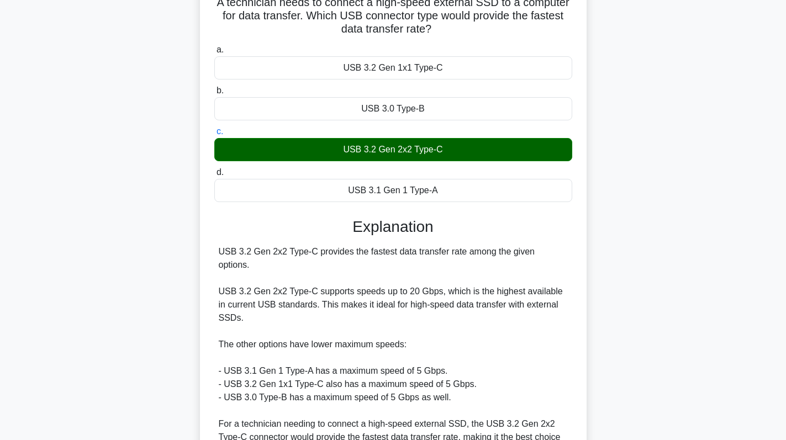
scroll to position [188, 0]
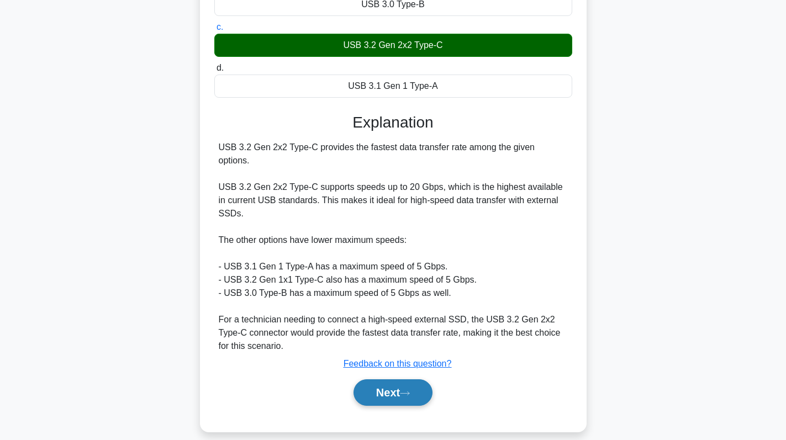
click at [392, 385] on button "Next" at bounding box center [392, 392] width 79 height 27
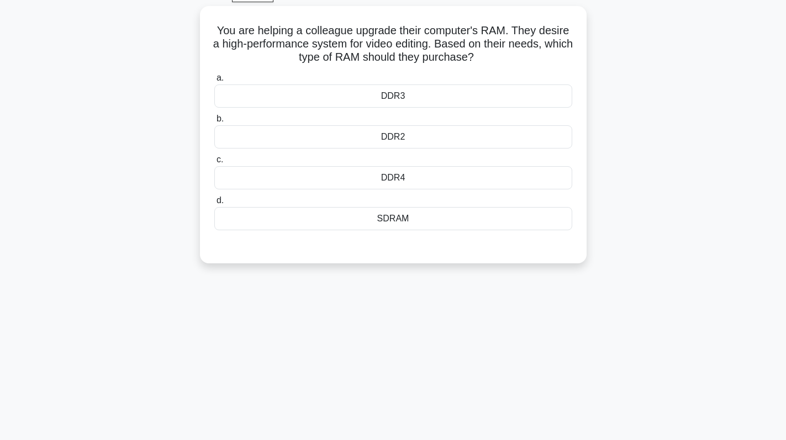
scroll to position [0, 0]
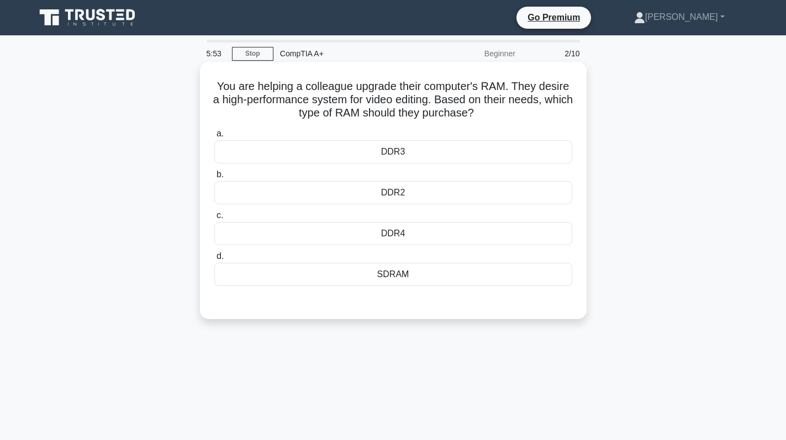
click at [492, 278] on div "SDRAM" at bounding box center [393, 274] width 358 height 23
click at [214, 260] on input "d. SDRAM" at bounding box center [214, 256] width 0 height 7
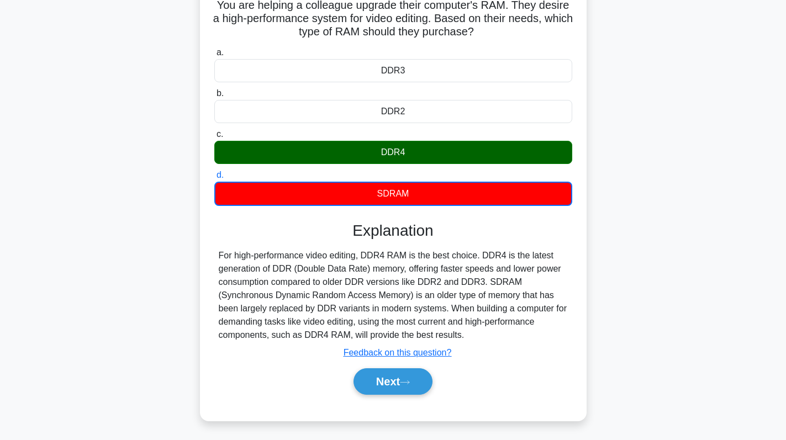
scroll to position [110, 0]
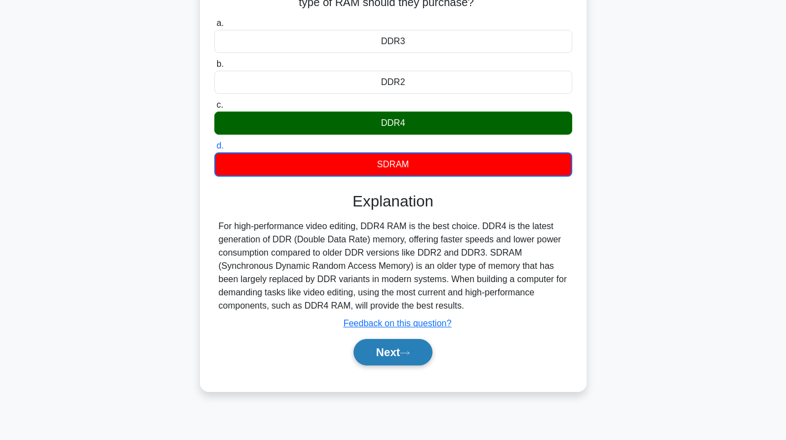
click at [407, 350] on button "Next" at bounding box center [392, 352] width 79 height 27
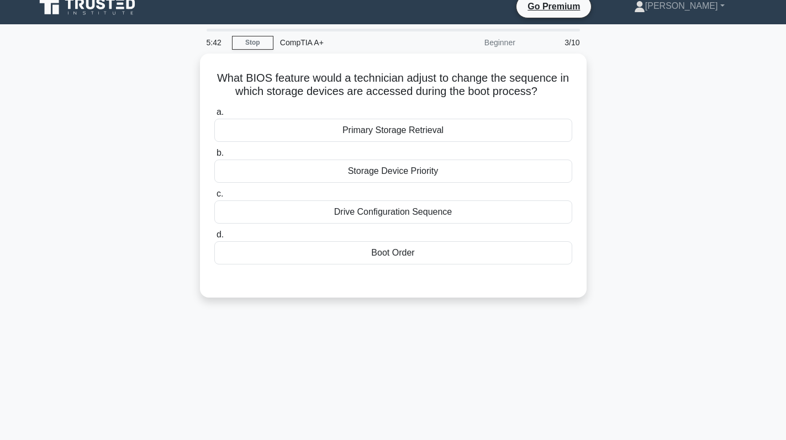
scroll to position [0, 0]
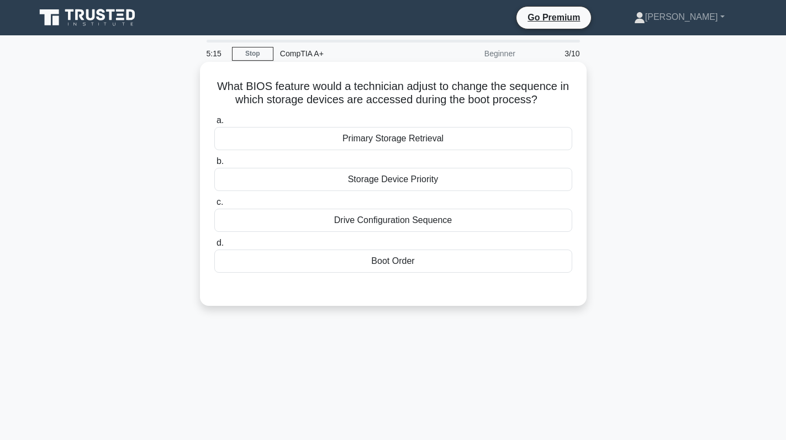
click at [452, 265] on div "Boot Order" at bounding box center [393, 261] width 358 height 23
click at [214, 247] on input "d. Boot Order" at bounding box center [214, 243] width 0 height 7
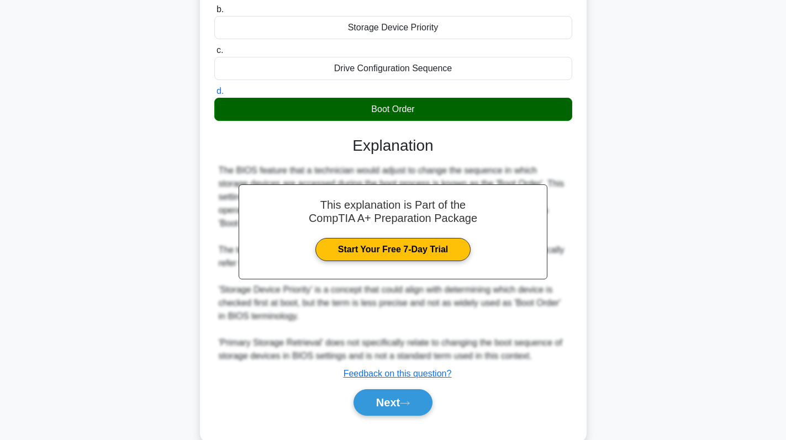
scroll to position [162, 0]
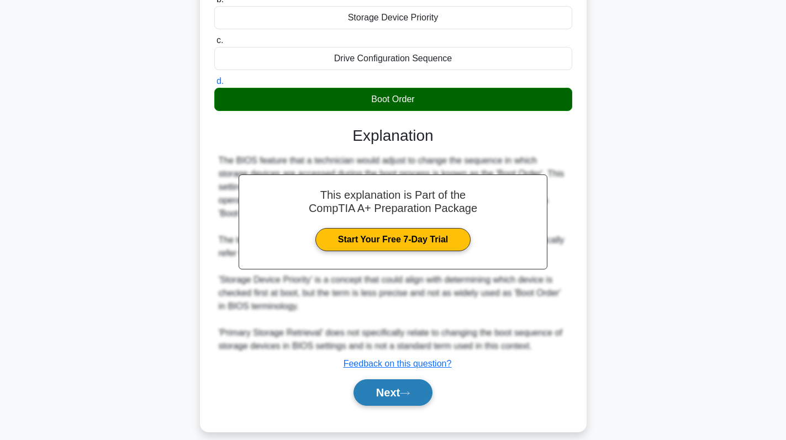
click at [415, 383] on button "Next" at bounding box center [392, 392] width 79 height 27
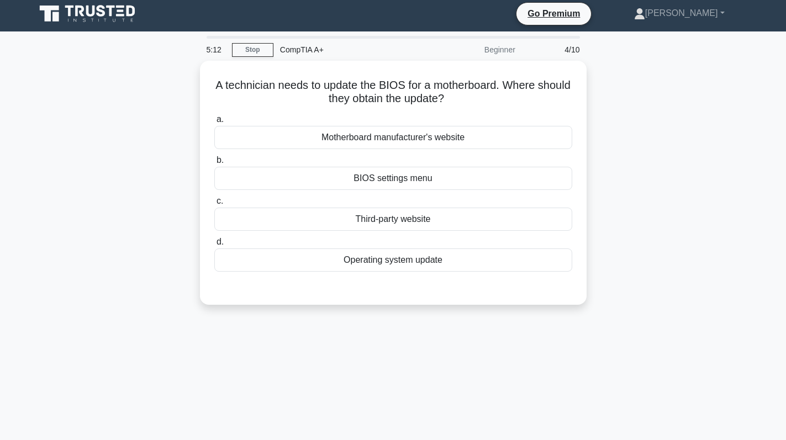
scroll to position [0, 0]
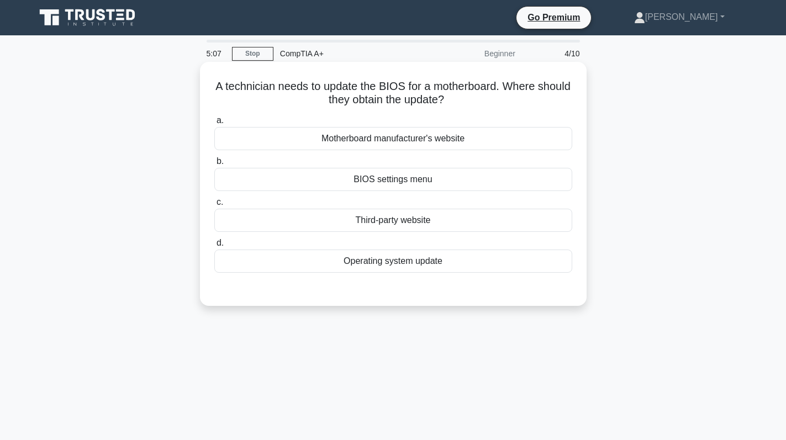
click at [505, 141] on div "Motherboard manufacturer's website" at bounding box center [393, 138] width 358 height 23
click at [214, 124] on input "a. Motherboard manufacturer's website" at bounding box center [214, 120] width 0 height 7
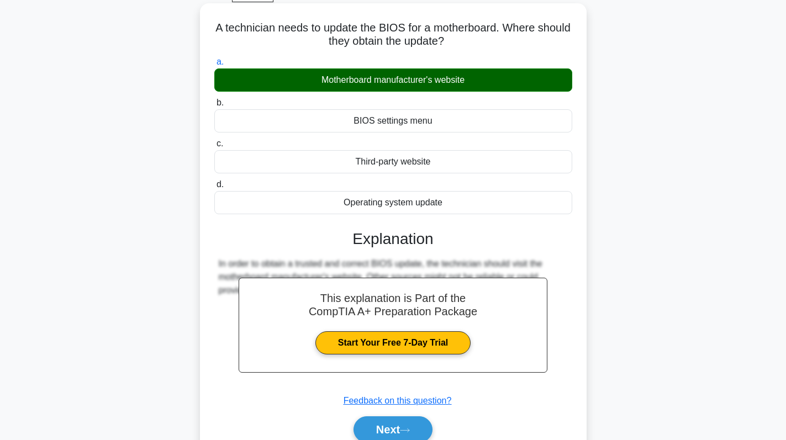
scroll to position [156, 0]
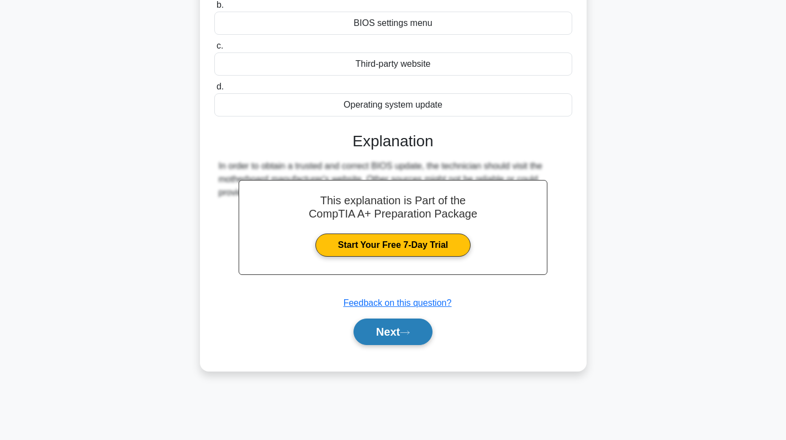
click at [383, 320] on button "Next" at bounding box center [392, 332] width 79 height 27
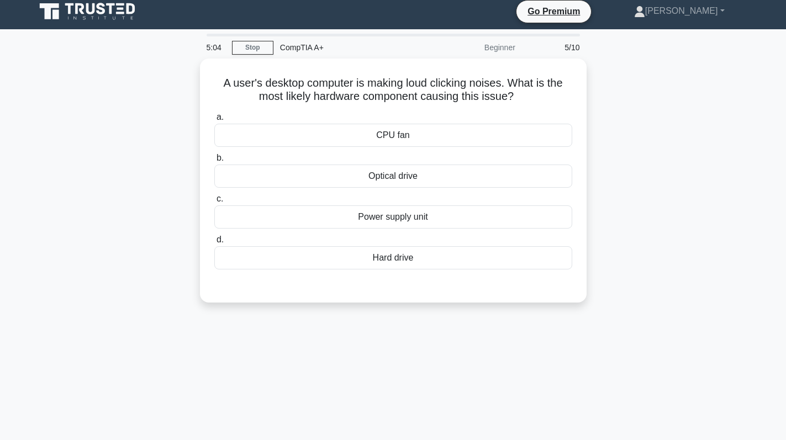
scroll to position [0, 0]
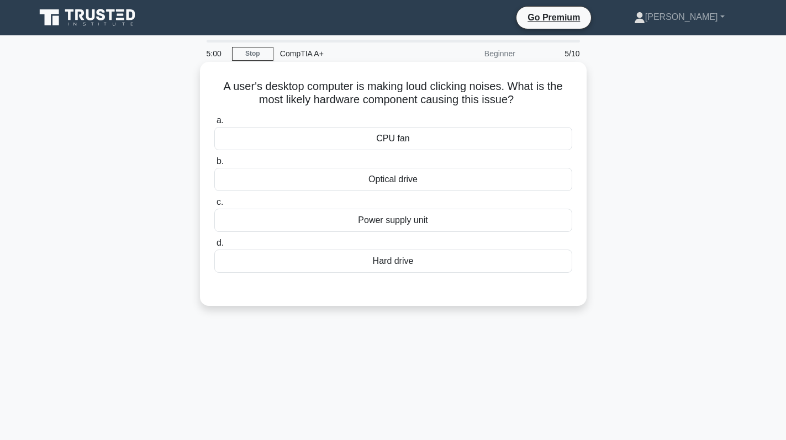
click at [427, 261] on div "Hard drive" at bounding box center [393, 261] width 358 height 23
click at [214, 247] on input "d. Hard drive" at bounding box center [214, 243] width 0 height 7
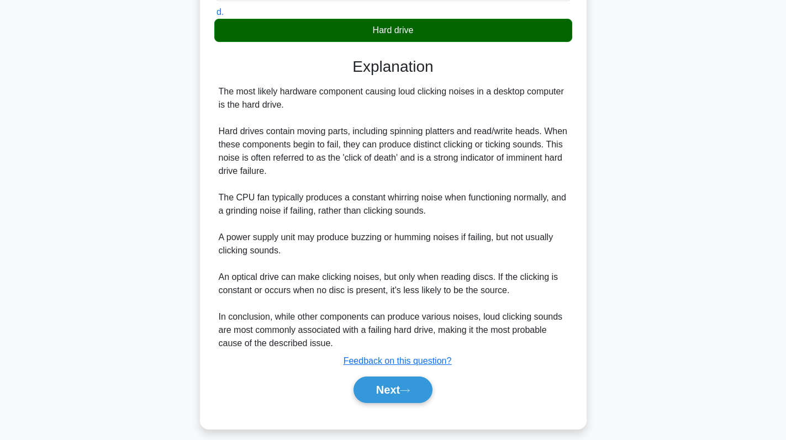
scroll to position [241, 0]
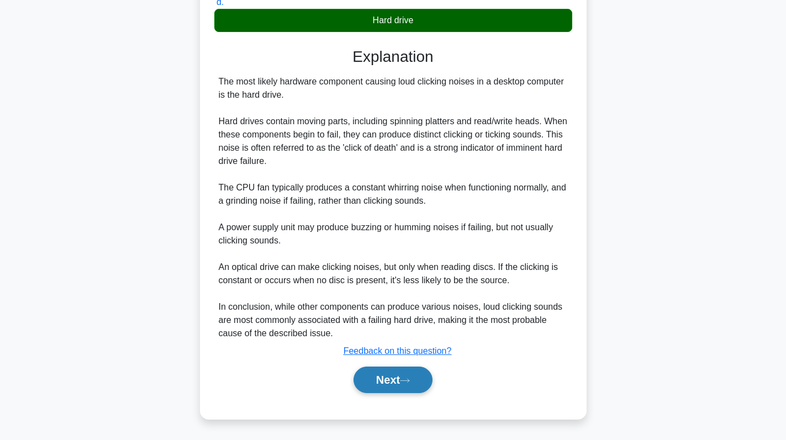
click at [392, 380] on button "Next" at bounding box center [392, 380] width 79 height 27
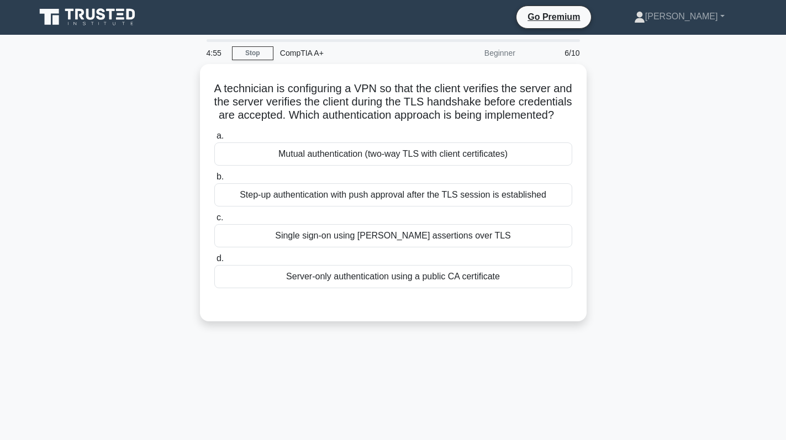
scroll to position [0, 0]
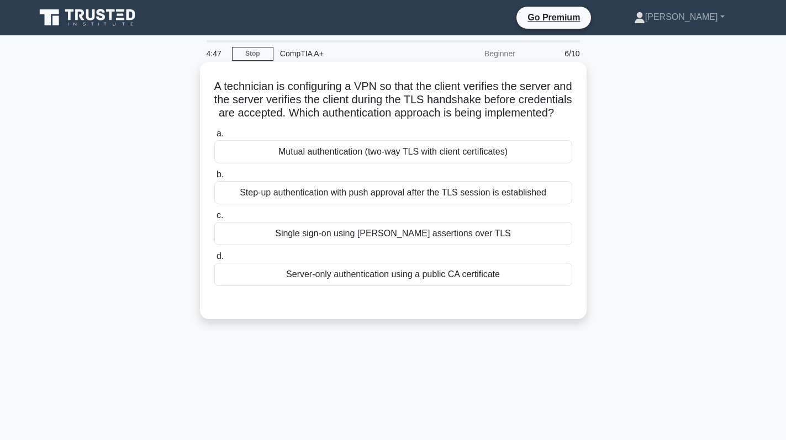
click at [461, 163] on div "Mutual authentication (two-way TLS with client certificates)" at bounding box center [393, 151] width 358 height 23
click at [214, 137] on input "a. Mutual authentication (two-way TLS with client certificates)" at bounding box center [214, 133] width 0 height 7
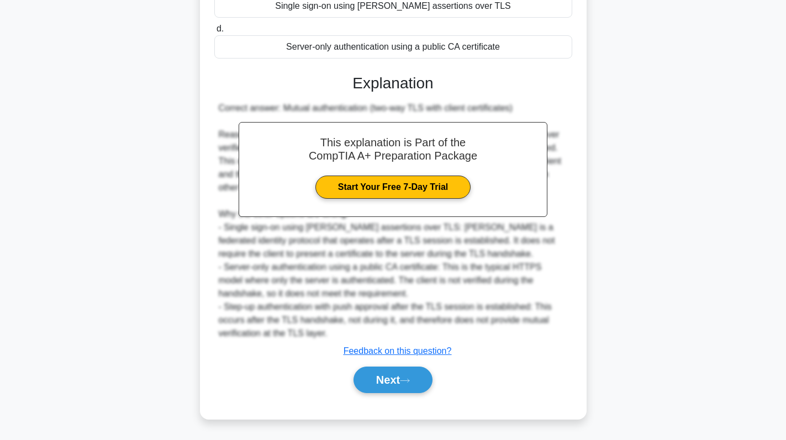
scroll to position [241, 0]
click at [374, 369] on button "Next" at bounding box center [392, 380] width 79 height 27
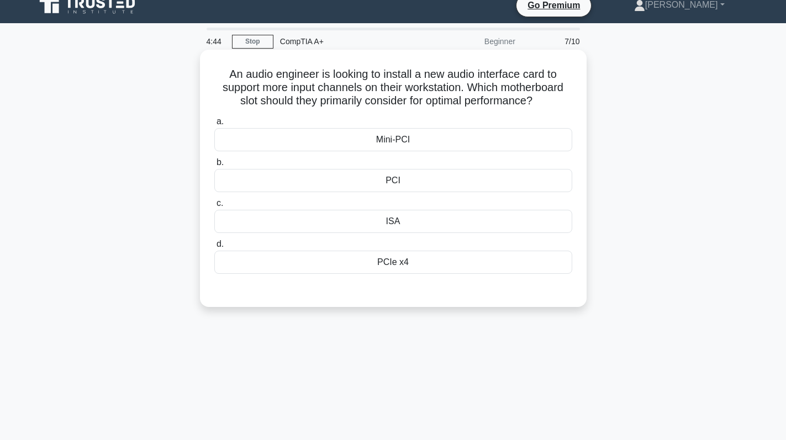
scroll to position [0, 0]
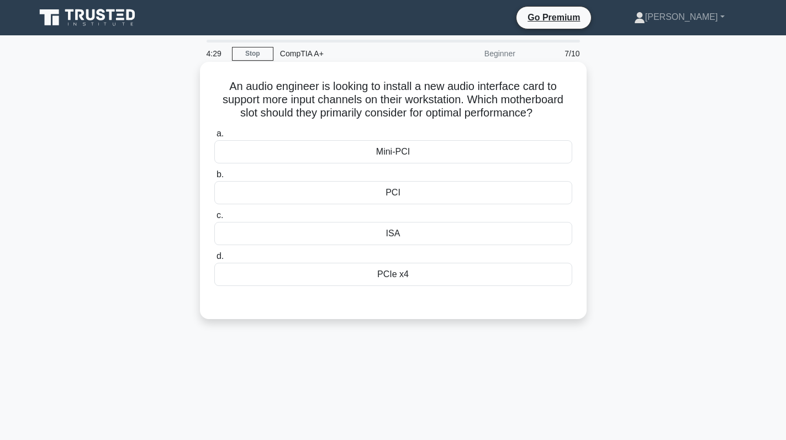
click at [431, 273] on div "PCIe x4" at bounding box center [393, 274] width 358 height 23
click at [214, 260] on input "d. PCIe x4" at bounding box center [214, 256] width 0 height 7
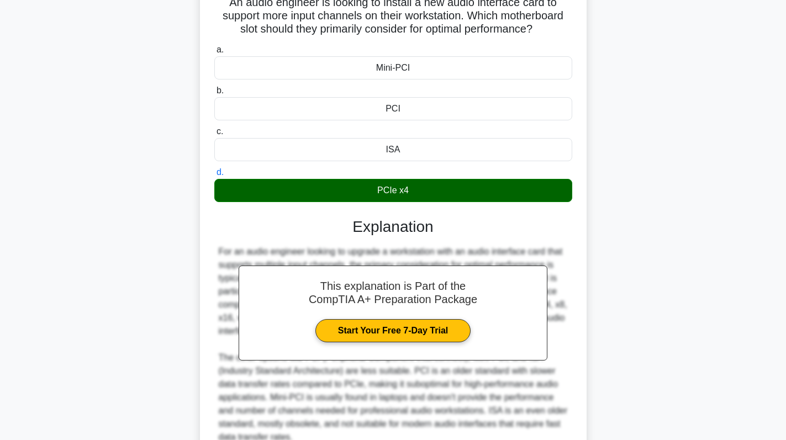
scroll to position [188, 0]
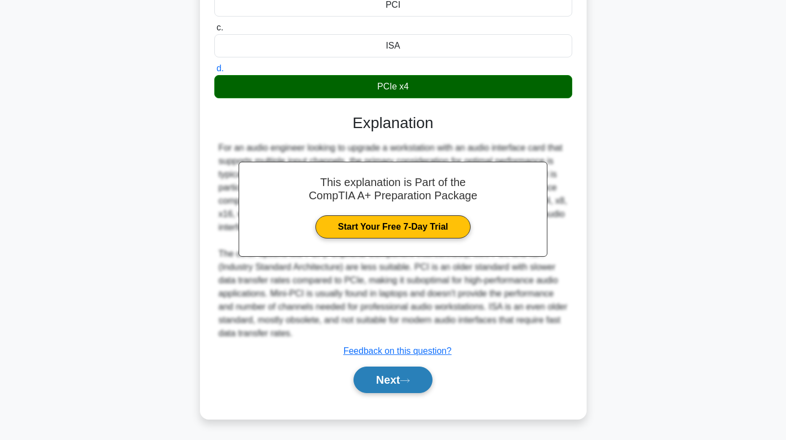
click at [401, 374] on button "Next" at bounding box center [392, 380] width 79 height 27
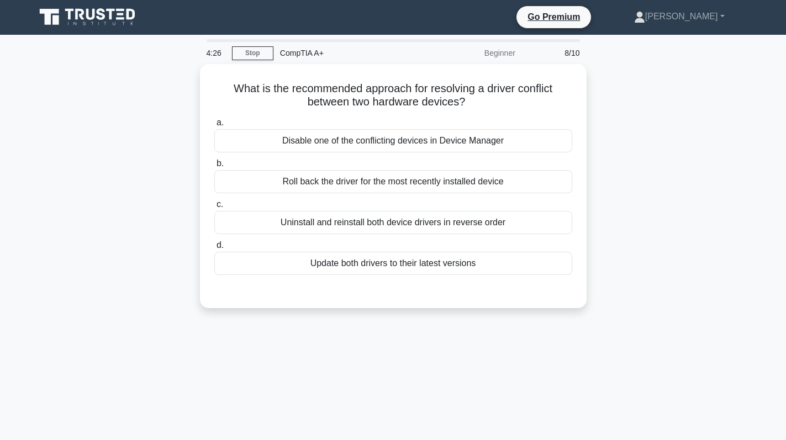
scroll to position [0, 0]
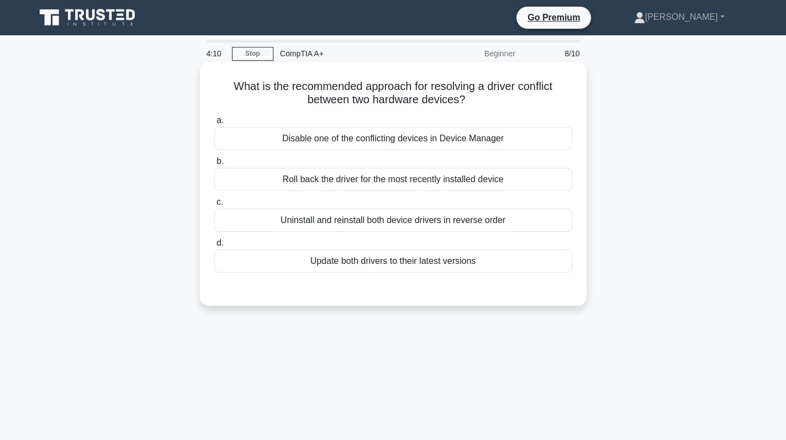
click at [466, 260] on div "Update both drivers to their latest versions" at bounding box center [393, 261] width 358 height 23
click at [214, 247] on input "d. Update both drivers to their latest versions" at bounding box center [214, 243] width 0 height 7
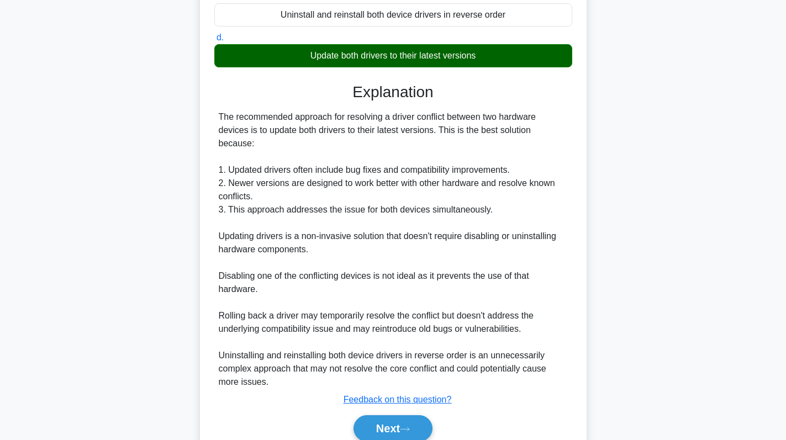
scroll to position [186, 0]
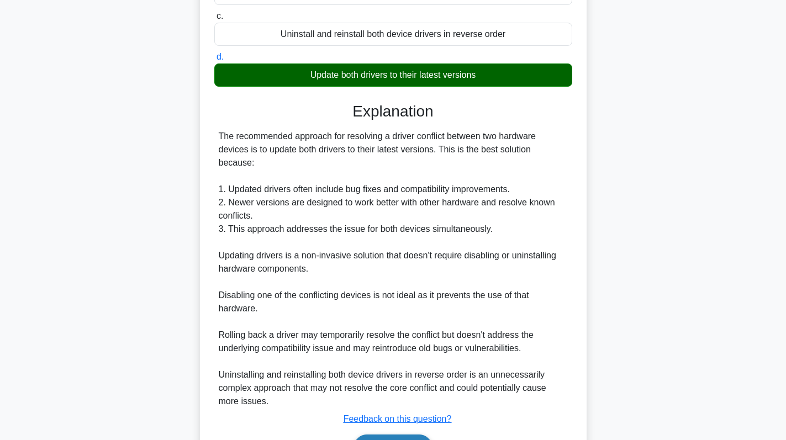
click at [385, 435] on button "Next" at bounding box center [392, 448] width 79 height 27
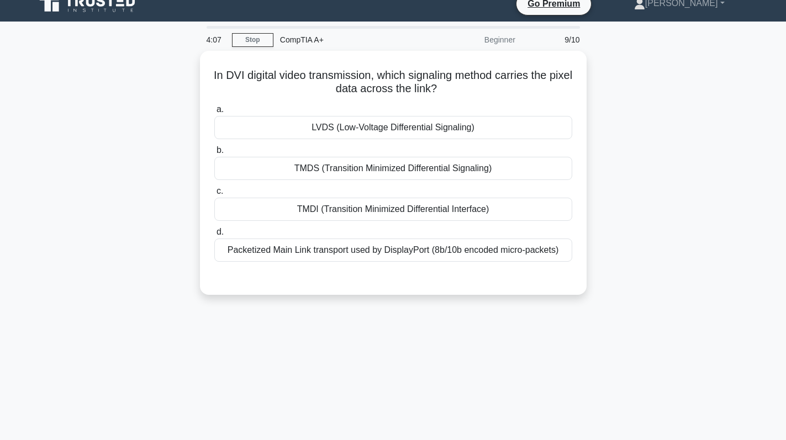
scroll to position [0, 0]
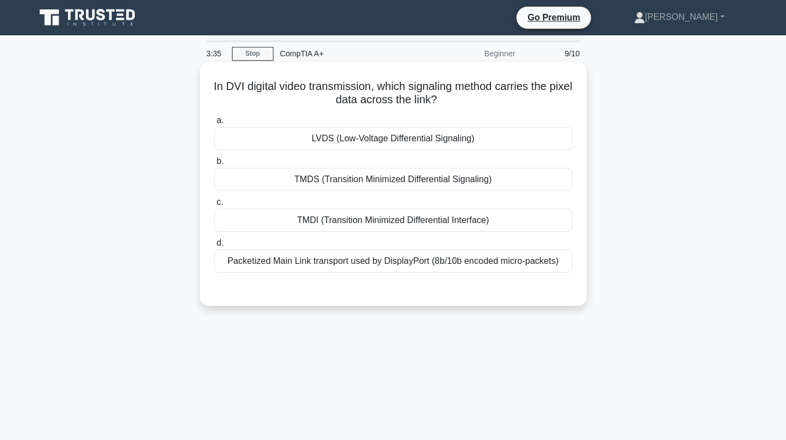
click at [404, 222] on div "TMDI (Transition Minimized Differential Interface)" at bounding box center [393, 220] width 358 height 23
click at [214, 206] on input "c. TMDI (Transition Minimized Differential Interface)" at bounding box center [214, 202] width 0 height 7
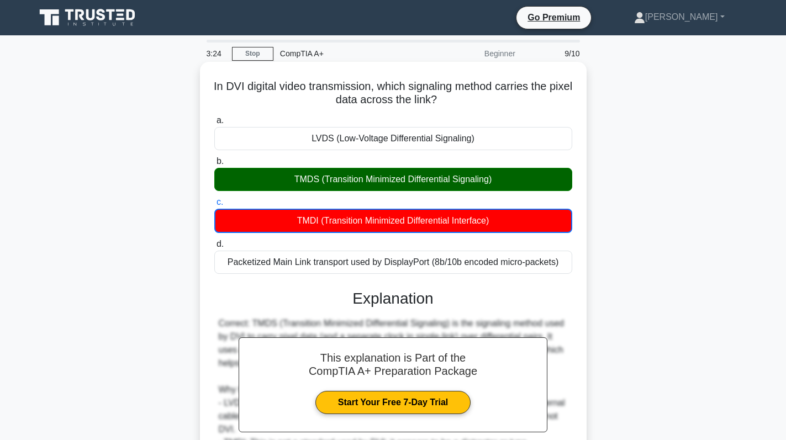
drag, startPoint x: 322, startPoint y: 176, endPoint x: 538, endPoint y: 184, distance: 216.0
click at [538, 184] on div "TMDS (Transition Minimized Differential Signaling)" at bounding box center [393, 179] width 358 height 23
copy div "Transition Minimized Differential Signaling)"
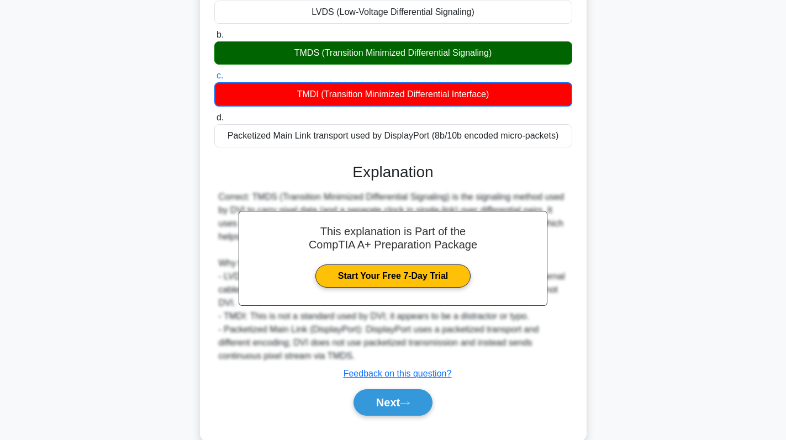
scroll to position [156, 0]
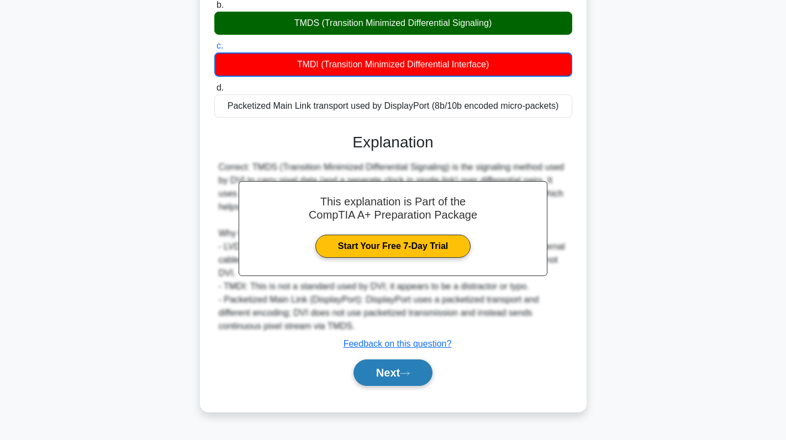
click at [406, 373] on icon at bounding box center [405, 374] width 10 height 6
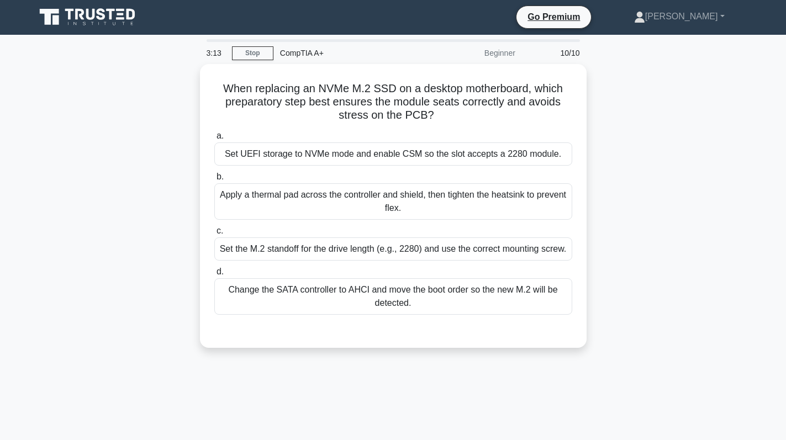
scroll to position [0, 0]
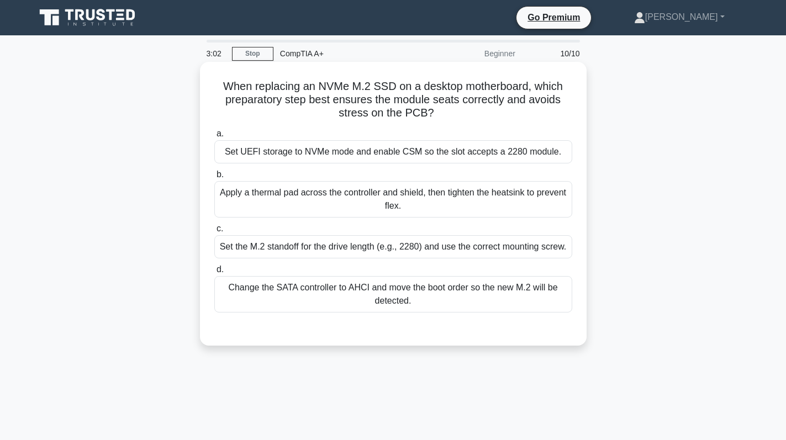
click at [448, 244] on div "Set the M.2 standoff for the drive length (e.g., 2280) and use the correct moun…" at bounding box center [393, 246] width 358 height 23
click at [214, 232] on input "c. Set the M.2 standoff for the drive length (e.g., 2280) and use the correct m…" at bounding box center [214, 228] width 0 height 7
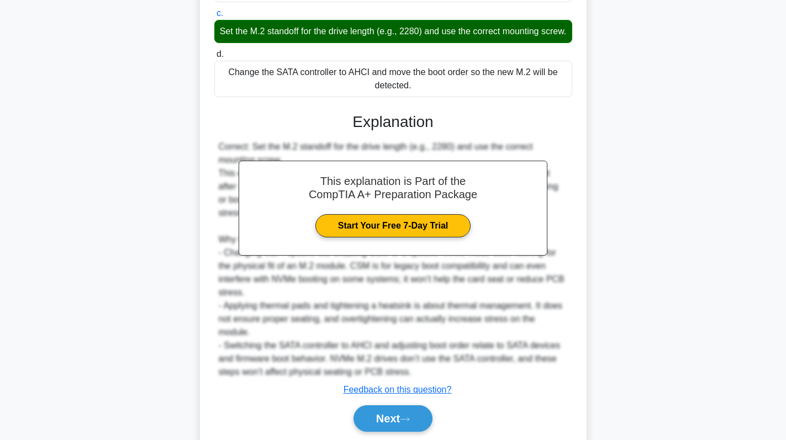
scroll to position [255, 0]
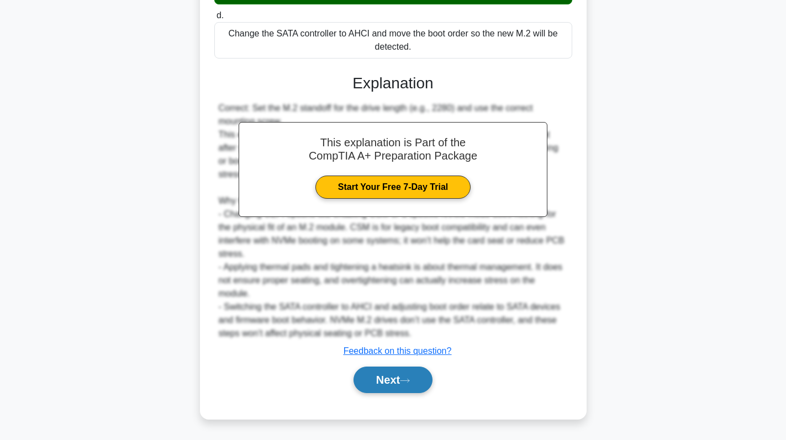
click at [407, 378] on icon at bounding box center [405, 381] width 10 height 6
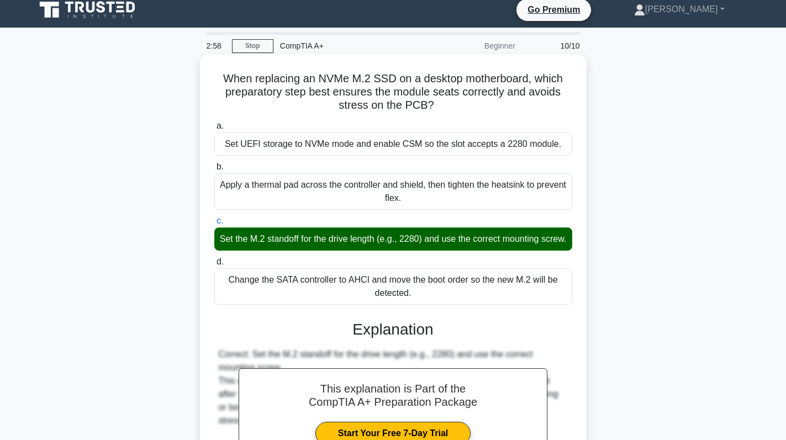
scroll to position [0, 0]
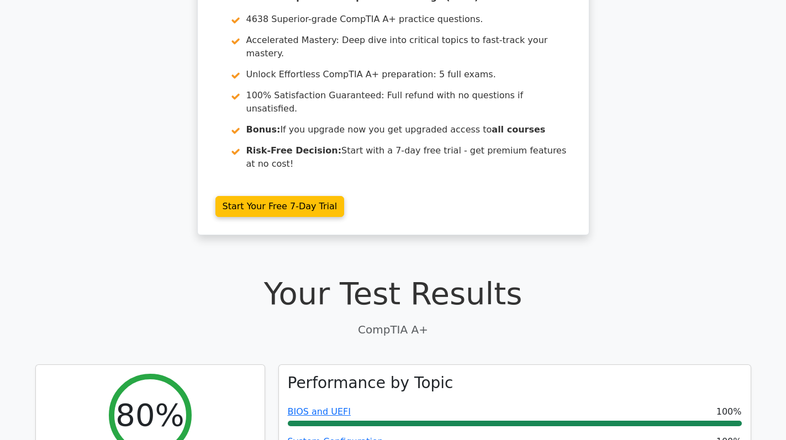
scroll to position [276, 0]
